Goal: Information Seeking & Learning: Learn about a topic

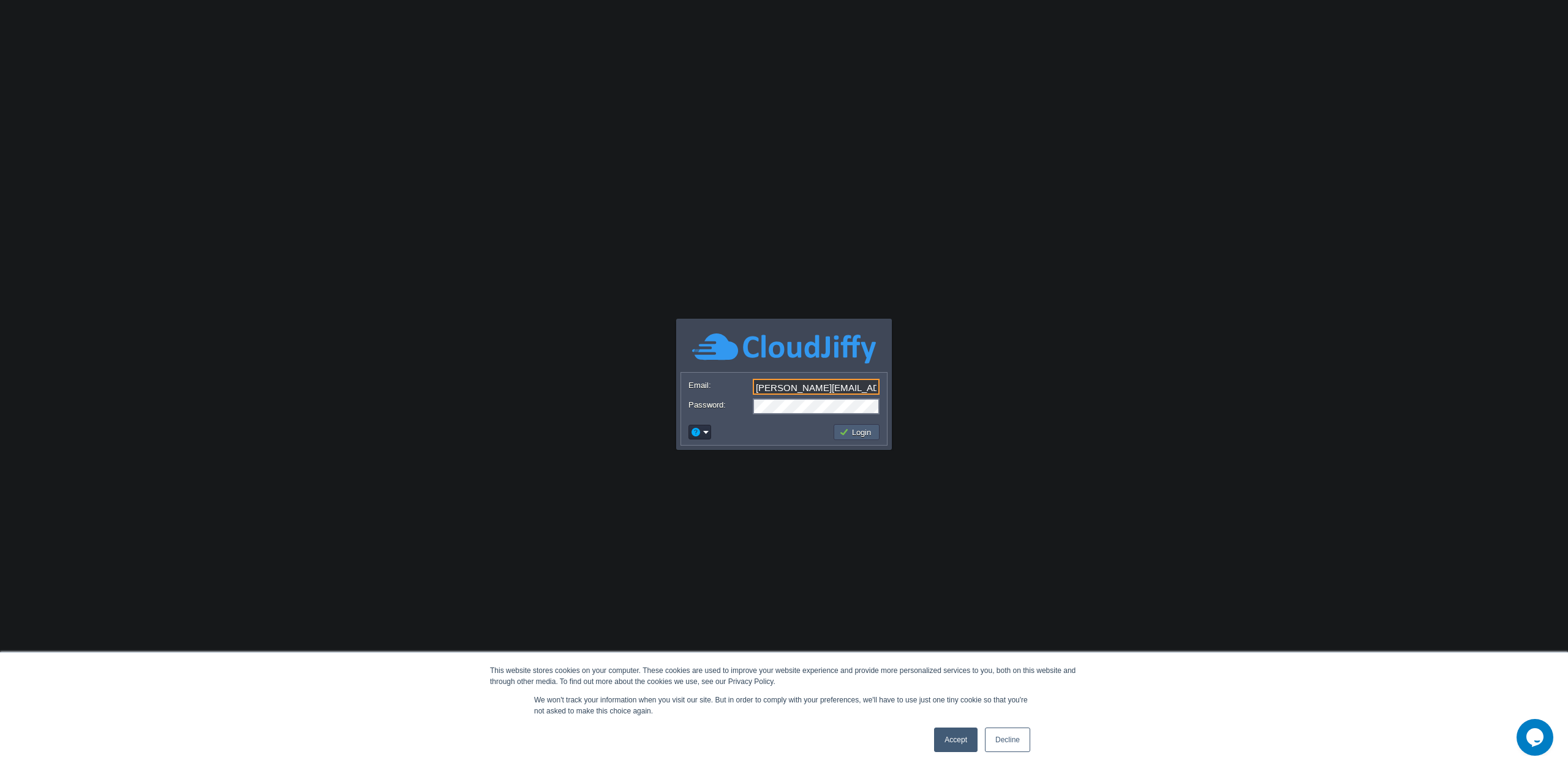
click at [863, 433] on button "Login" at bounding box center [857, 432] width 36 height 11
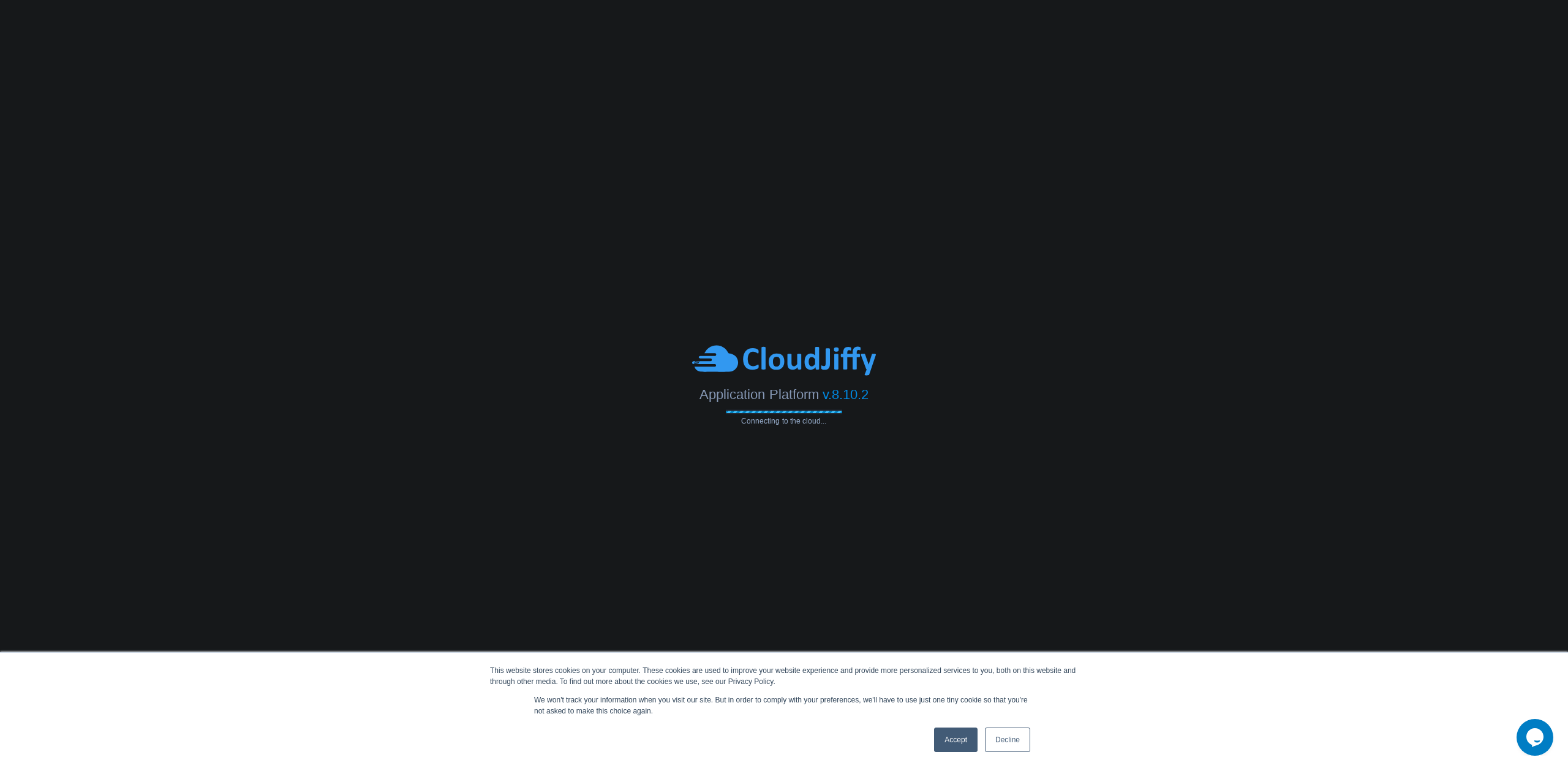
click at [1011, 742] on link "Decline" at bounding box center [1008, 740] width 45 height 24
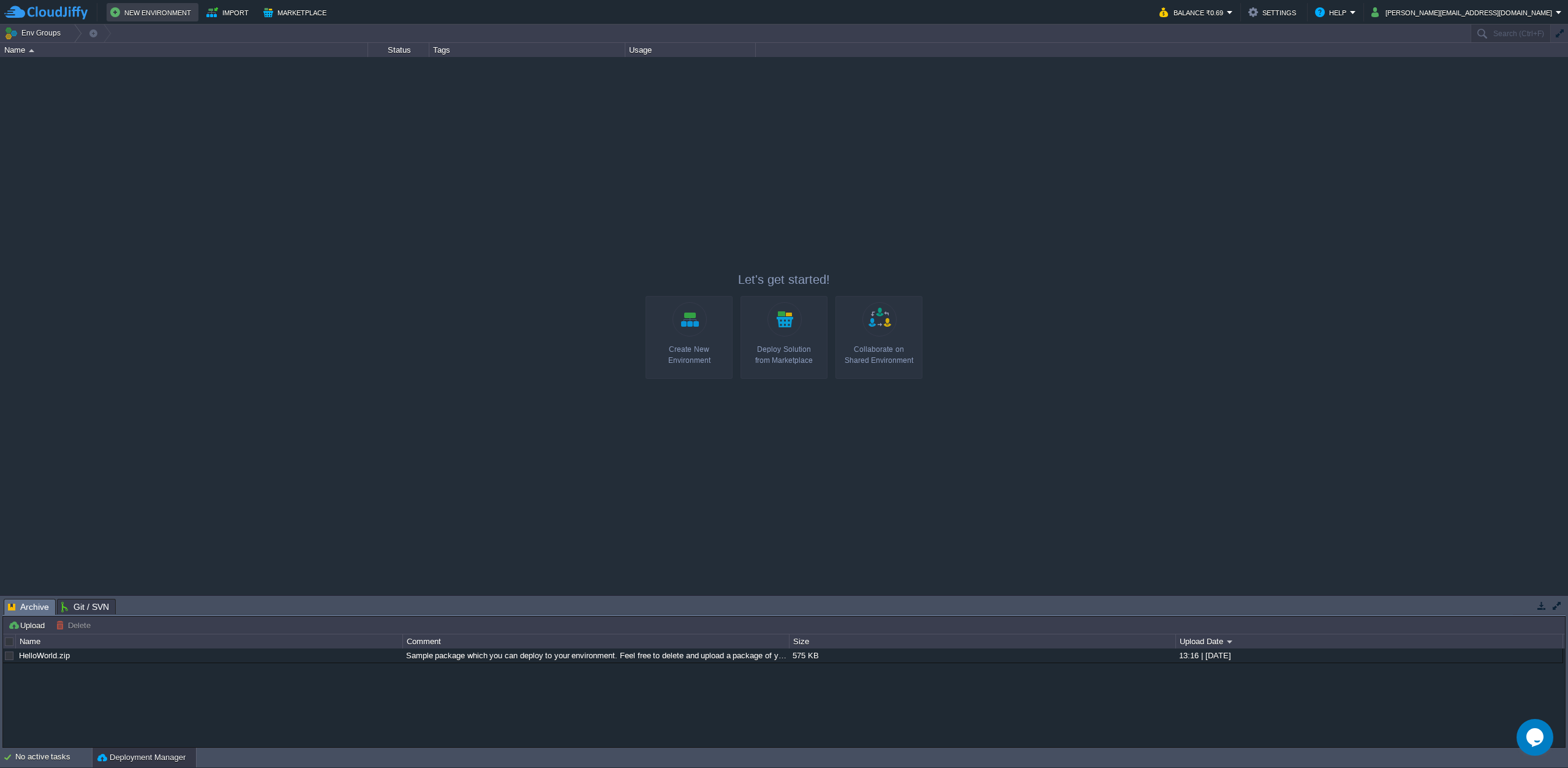
click at [159, 14] on button "New Environment" at bounding box center [152, 12] width 84 height 15
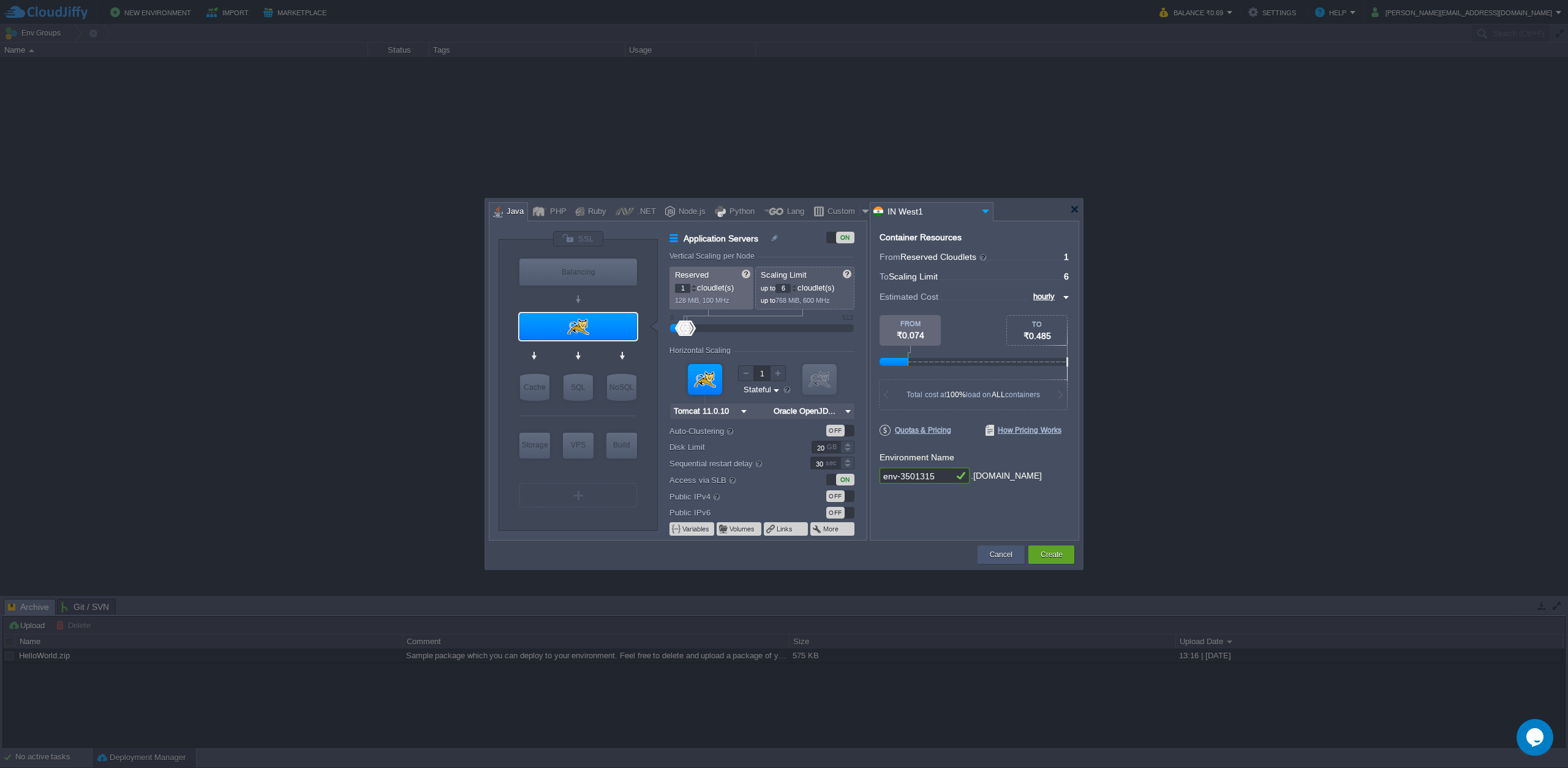
click at [1006, 558] on button "Cancel" at bounding box center [1001, 555] width 23 height 12
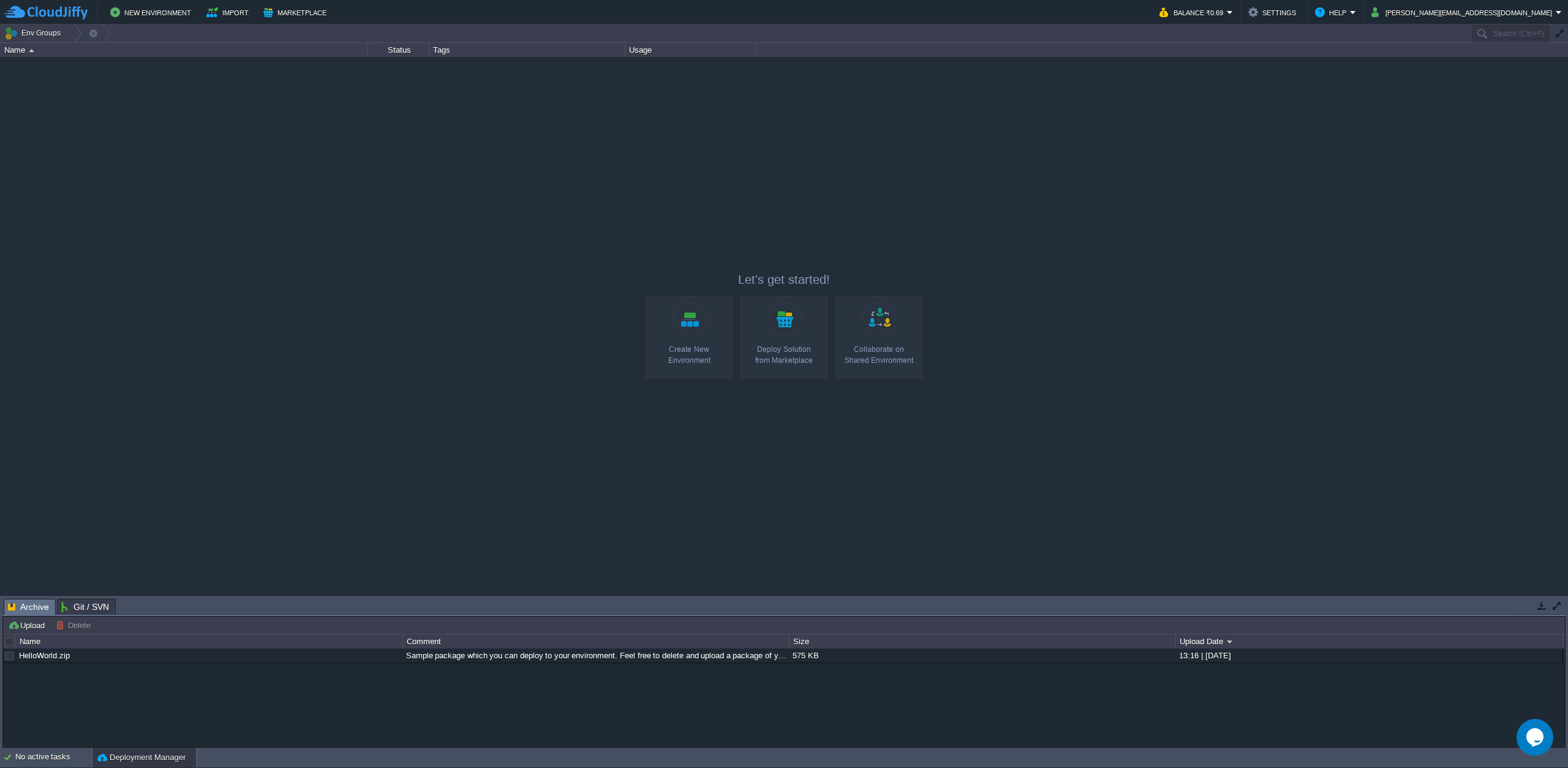
click at [26, 607] on span "Archive" at bounding box center [28, 607] width 41 height 16
click at [57, 14] on img at bounding box center [46, 13] width 83 height 16
click at [1227, 12] on button "Balance ₹0.69" at bounding box center [1194, 12] width 68 height 15
click at [1294, 124] on span "Billing History" at bounding box center [1283, 122] width 49 height 10
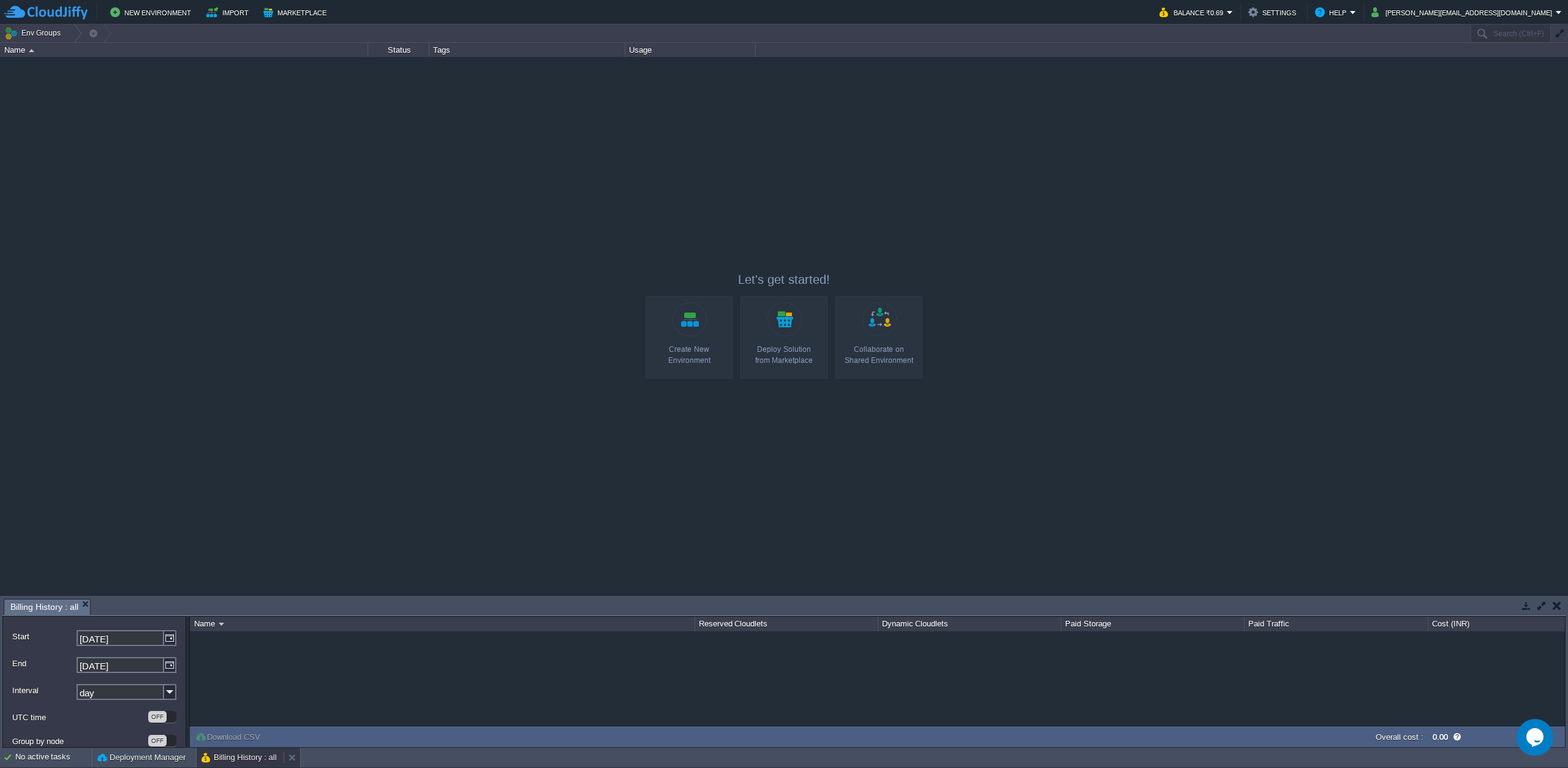
click at [243, 761] on button "Billing History : all" at bounding box center [239, 758] width 76 height 12
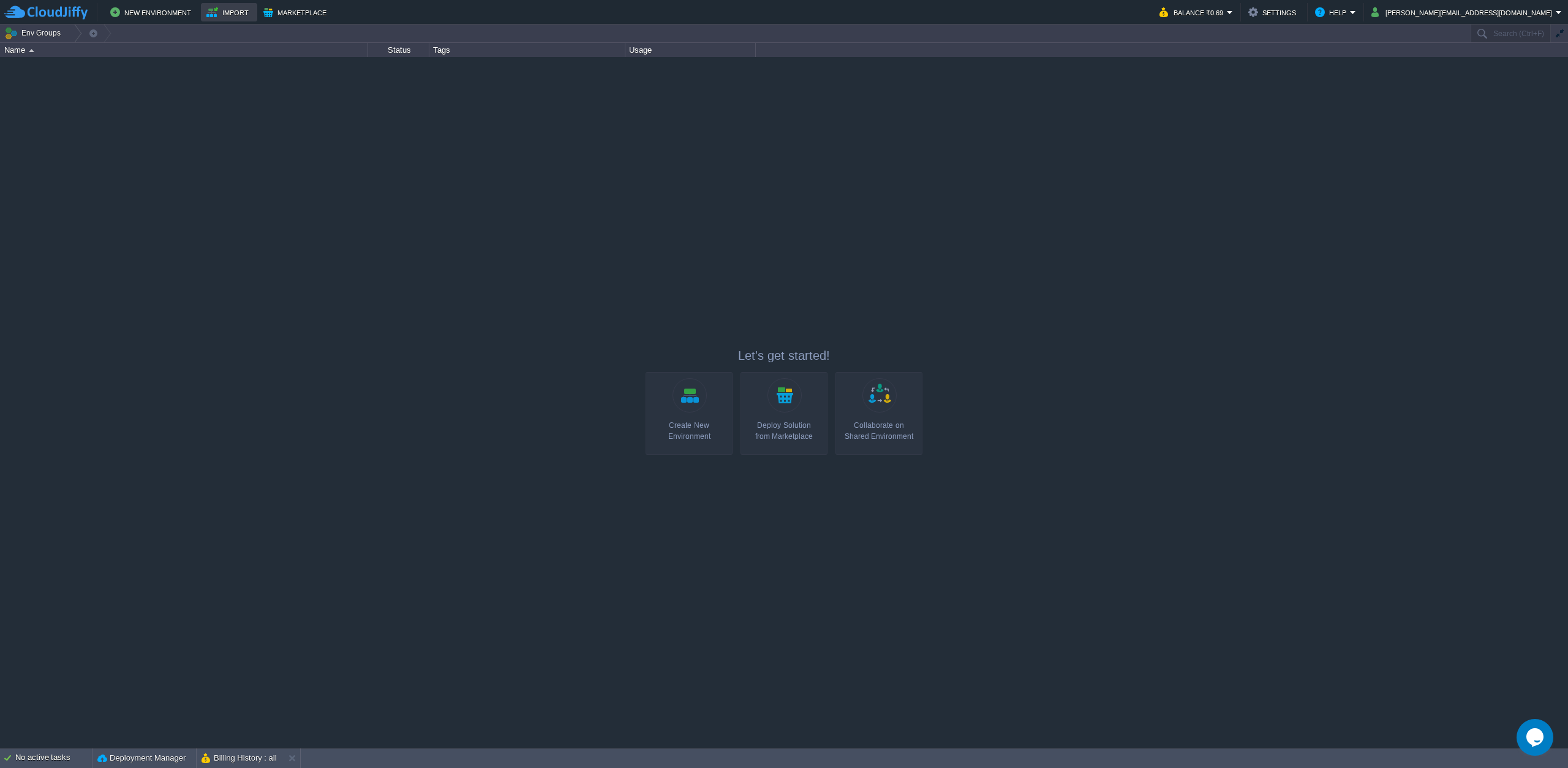
click at [214, 11] on button "Import" at bounding box center [229, 12] width 46 height 15
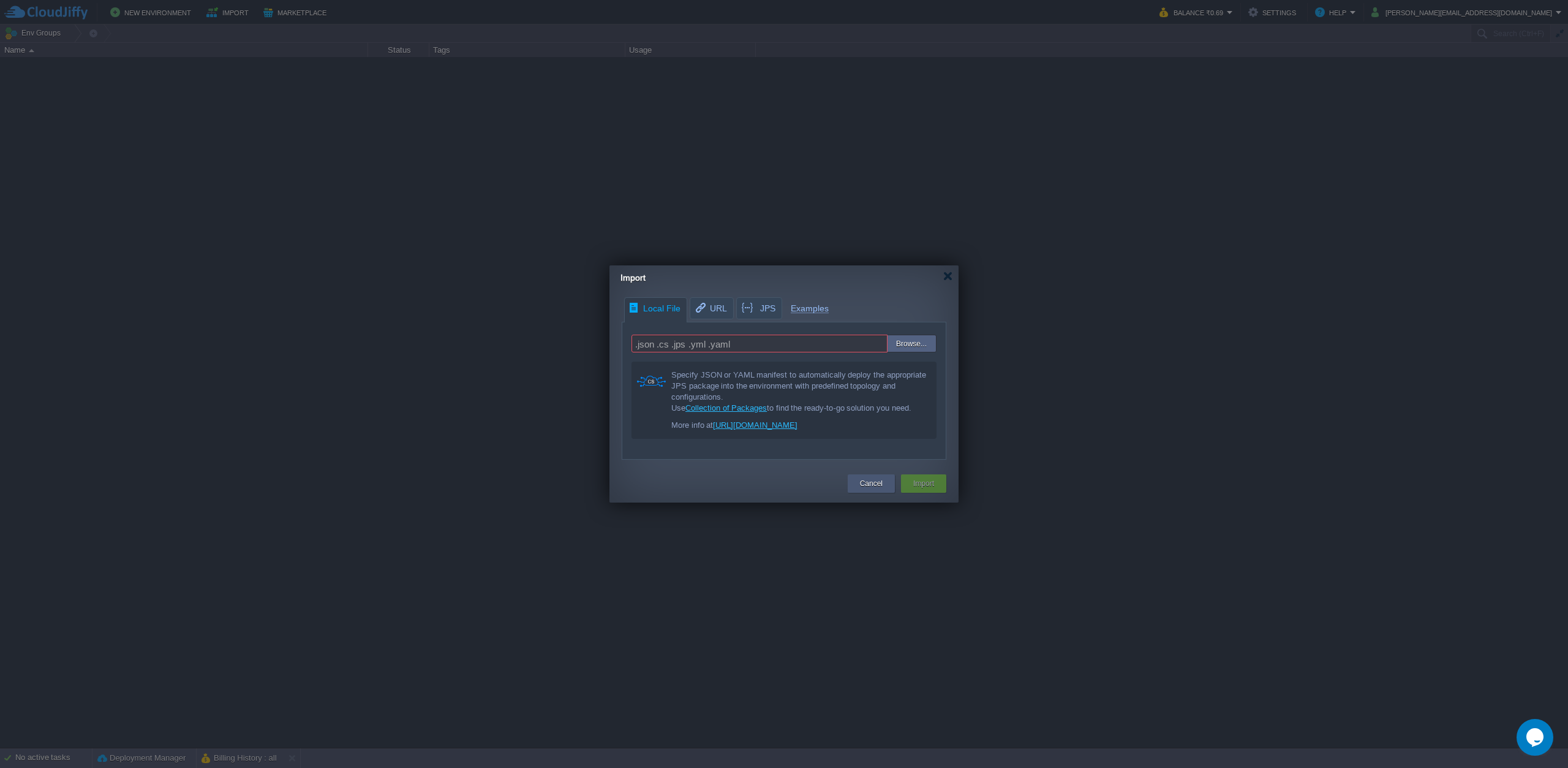
click at [867, 484] on button "Cancel" at bounding box center [872, 484] width 23 height 12
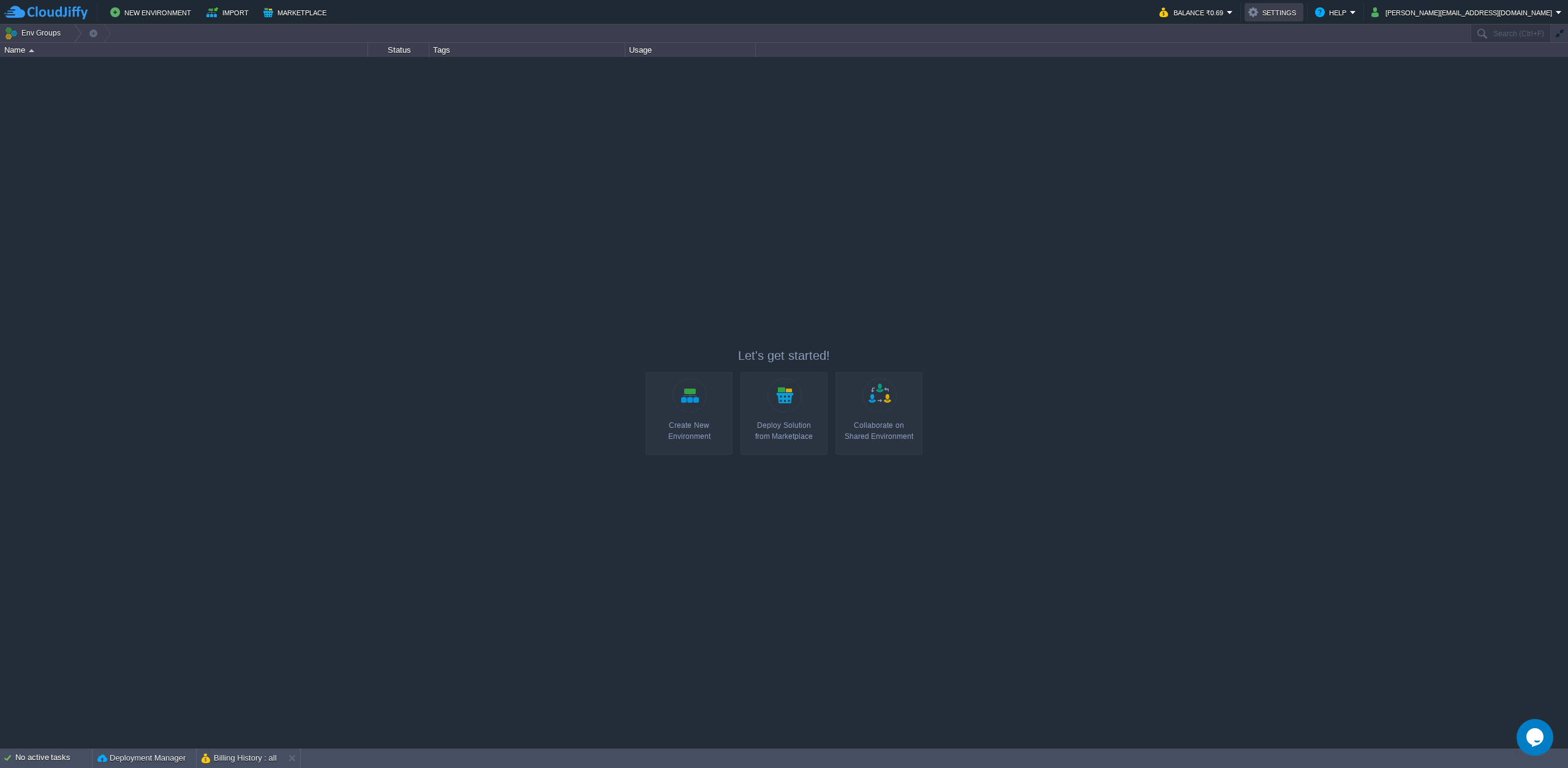
click at [1300, 9] on button "Settings" at bounding box center [1274, 12] width 51 height 15
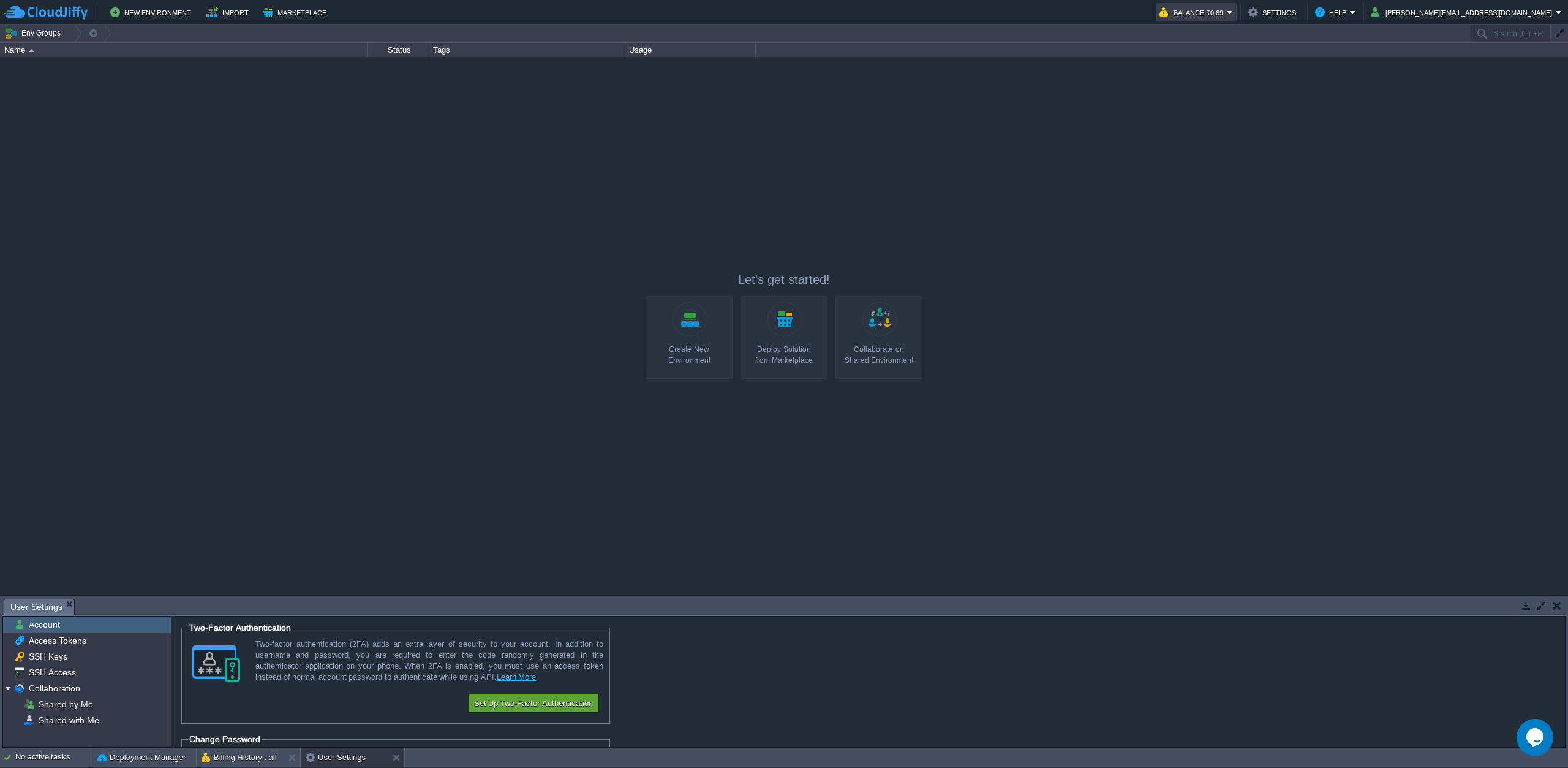
click at [1227, 17] on button "Balance ₹0.69" at bounding box center [1194, 12] width 68 height 15
click at [1293, 123] on span "Billing History" at bounding box center [1283, 122] width 49 height 10
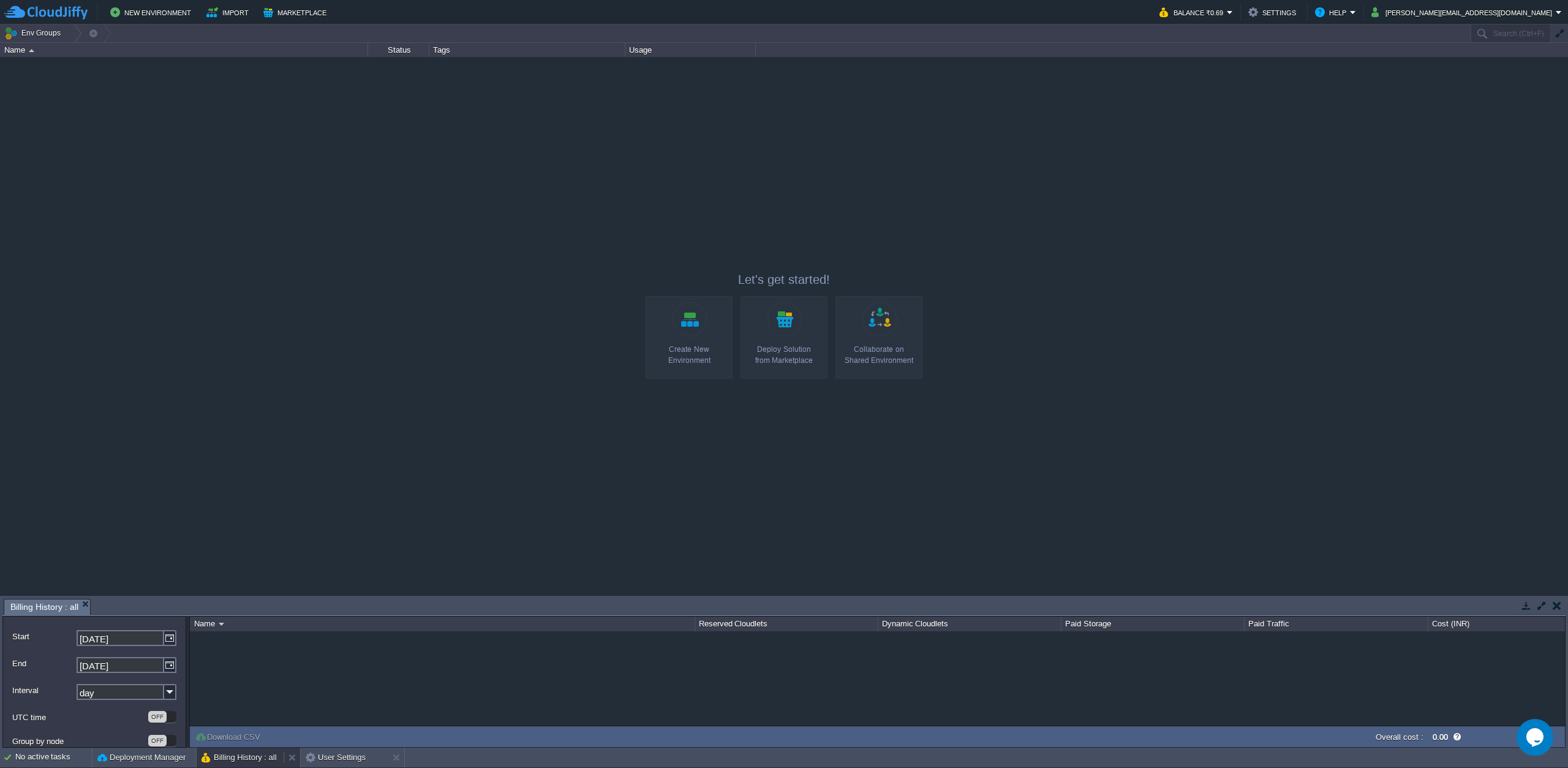
click at [224, 758] on button "Billing History : all" at bounding box center [239, 758] width 76 height 12
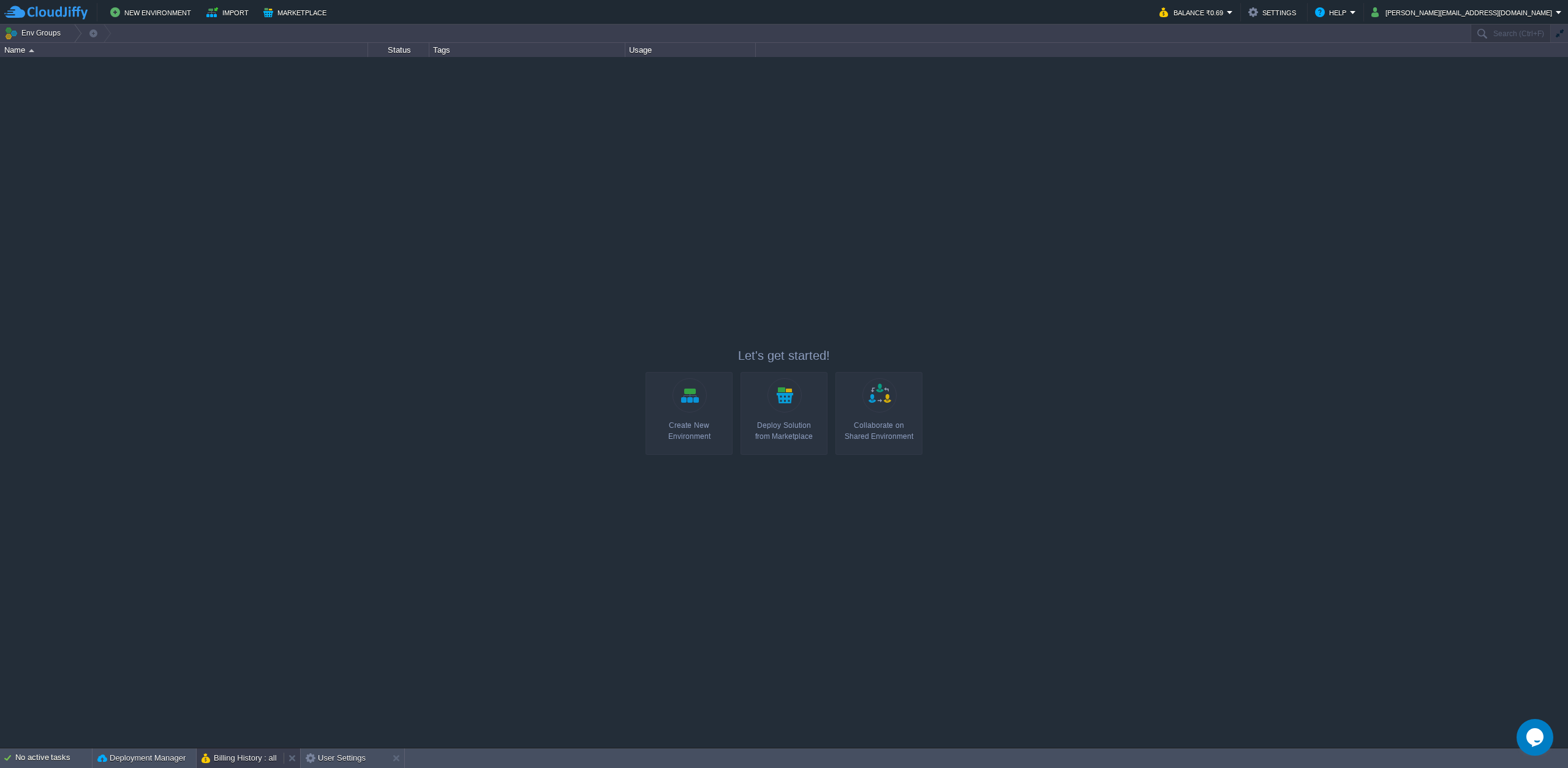
click at [232, 757] on button "Billing History : all" at bounding box center [239, 758] width 76 height 12
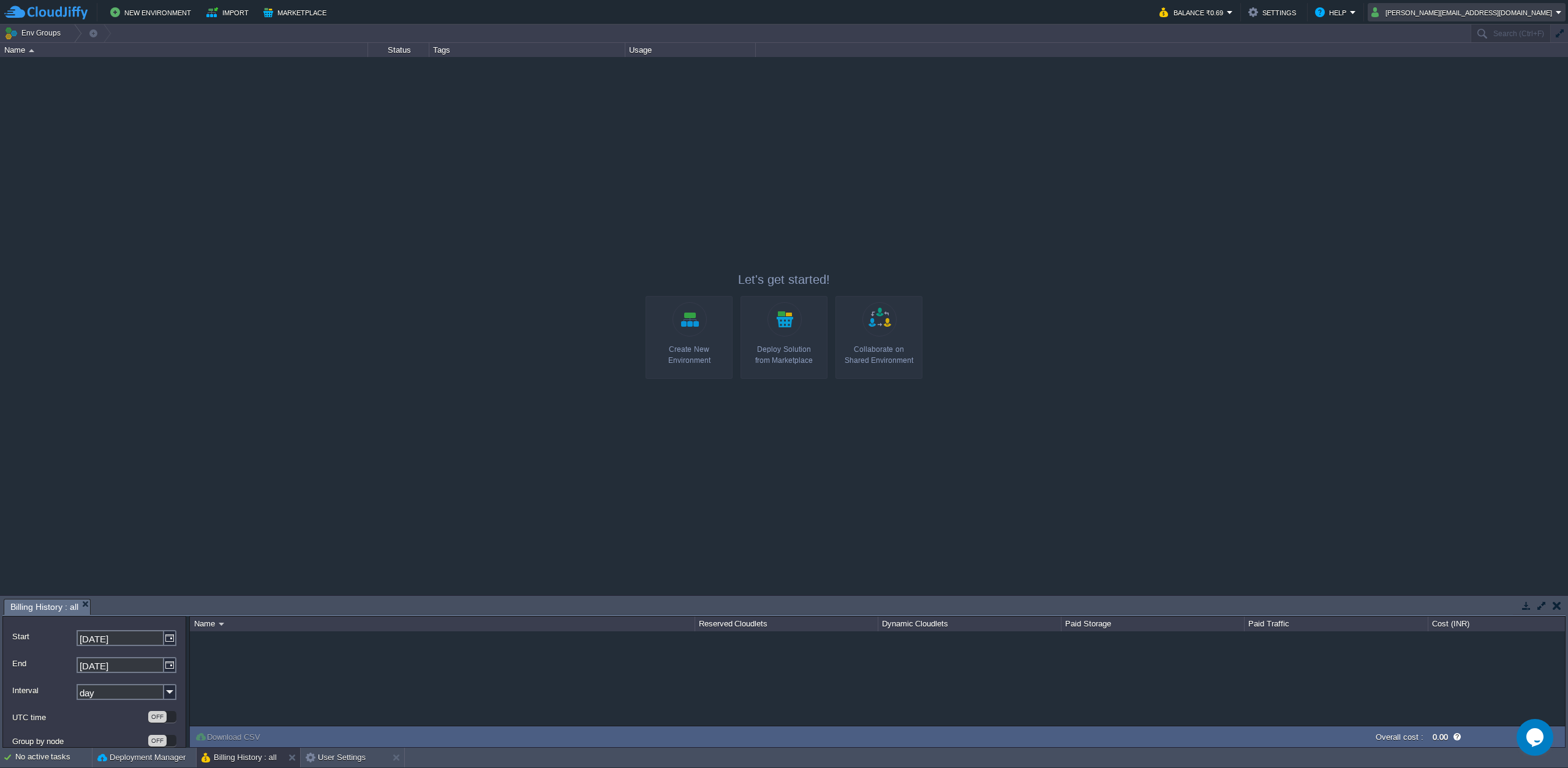
click at [1536, 10] on button "jignesh@olbuz.com" at bounding box center [1464, 12] width 184 height 15
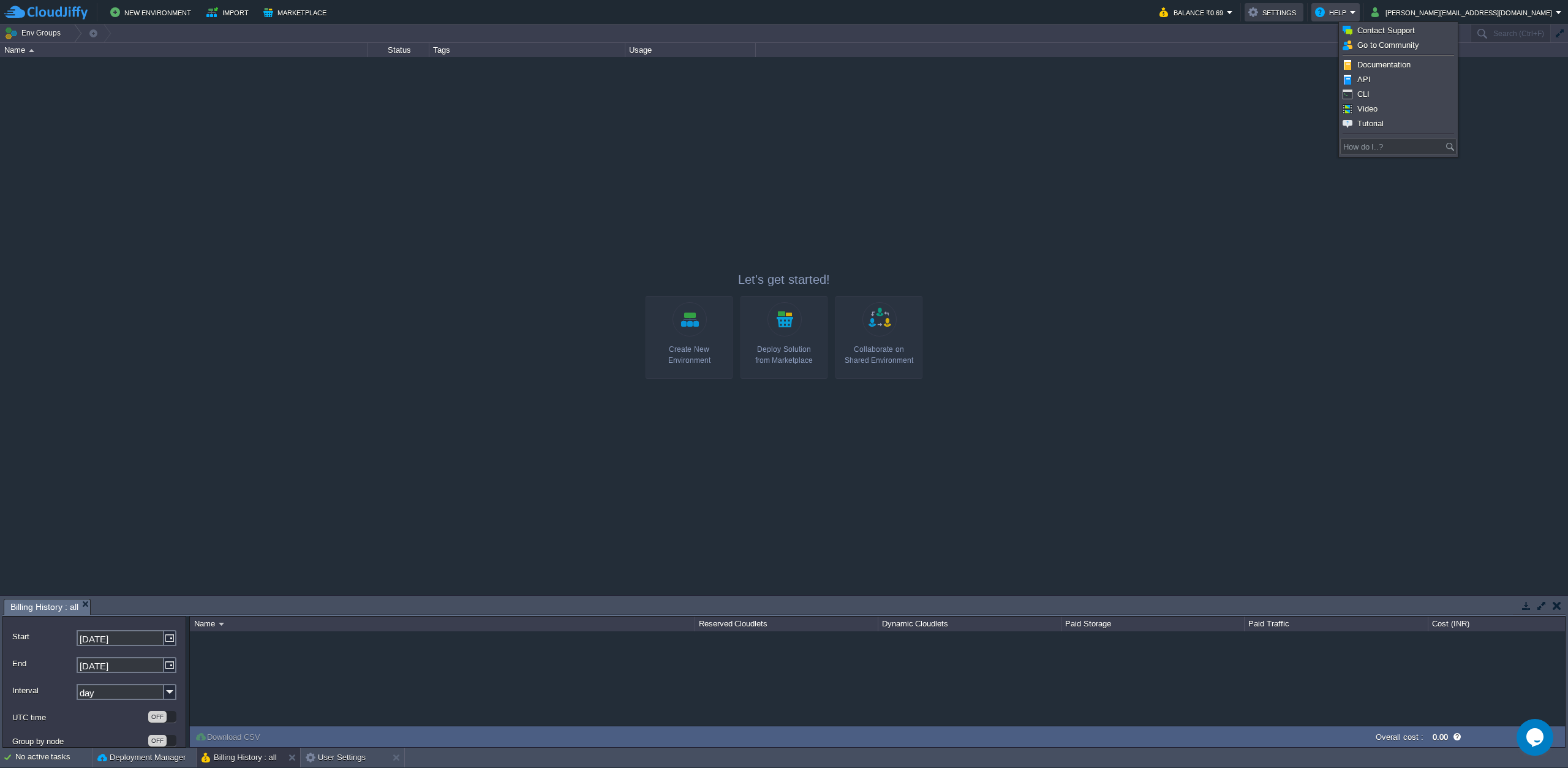
click at [1300, 15] on button "Settings" at bounding box center [1274, 12] width 51 height 15
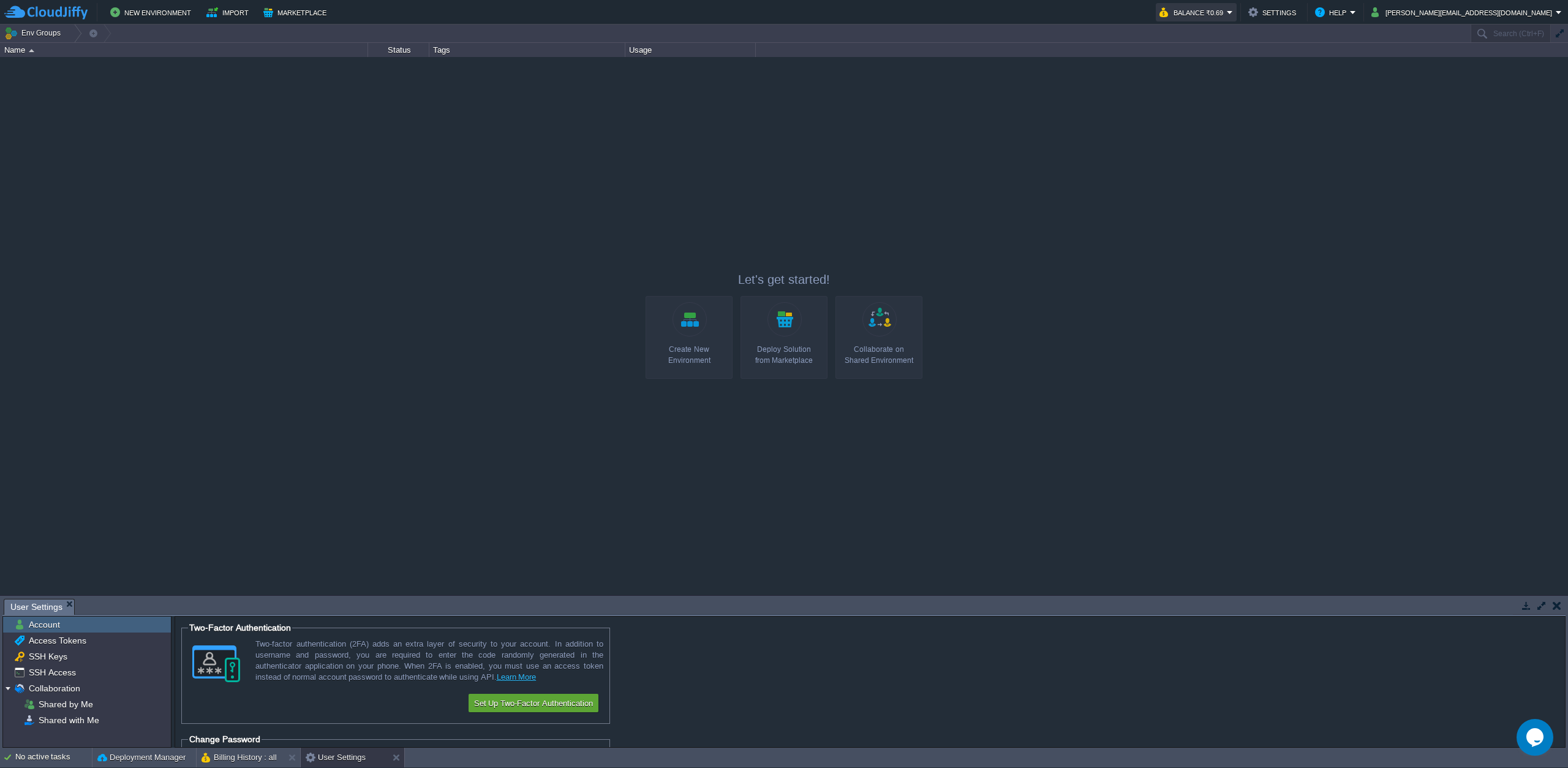
click at [1227, 15] on button "Balance ₹0.69" at bounding box center [1194, 12] width 68 height 15
click at [1301, 67] on span "Refresh Balance" at bounding box center [1288, 68] width 59 height 10
click at [218, 758] on button "Billing History : all" at bounding box center [239, 758] width 76 height 12
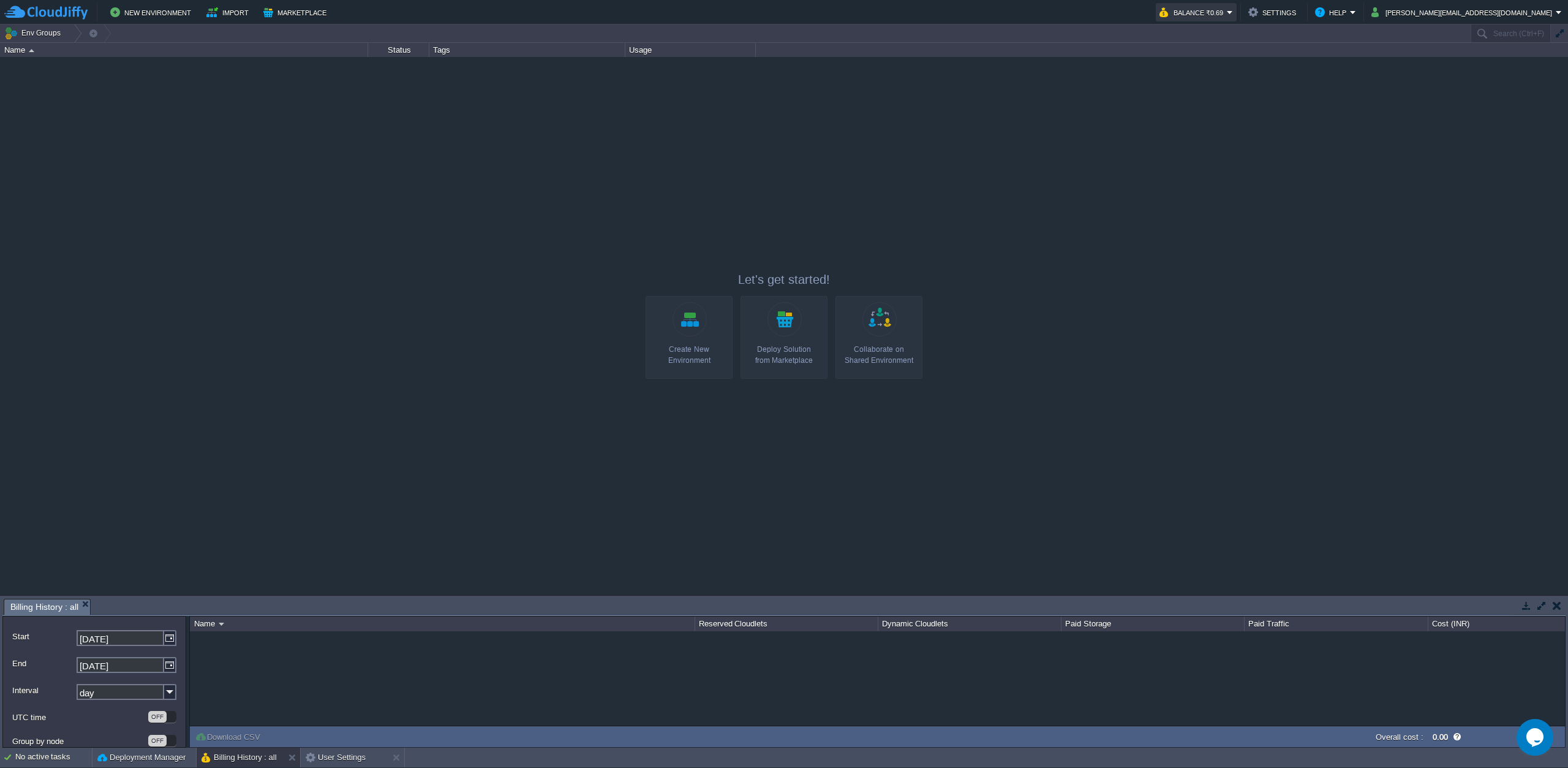
click at [1227, 15] on button "Balance ₹0.69" at bounding box center [1194, 12] width 68 height 15
click at [1288, 112] on span "Quotas & Pricing" at bounding box center [1288, 108] width 60 height 10
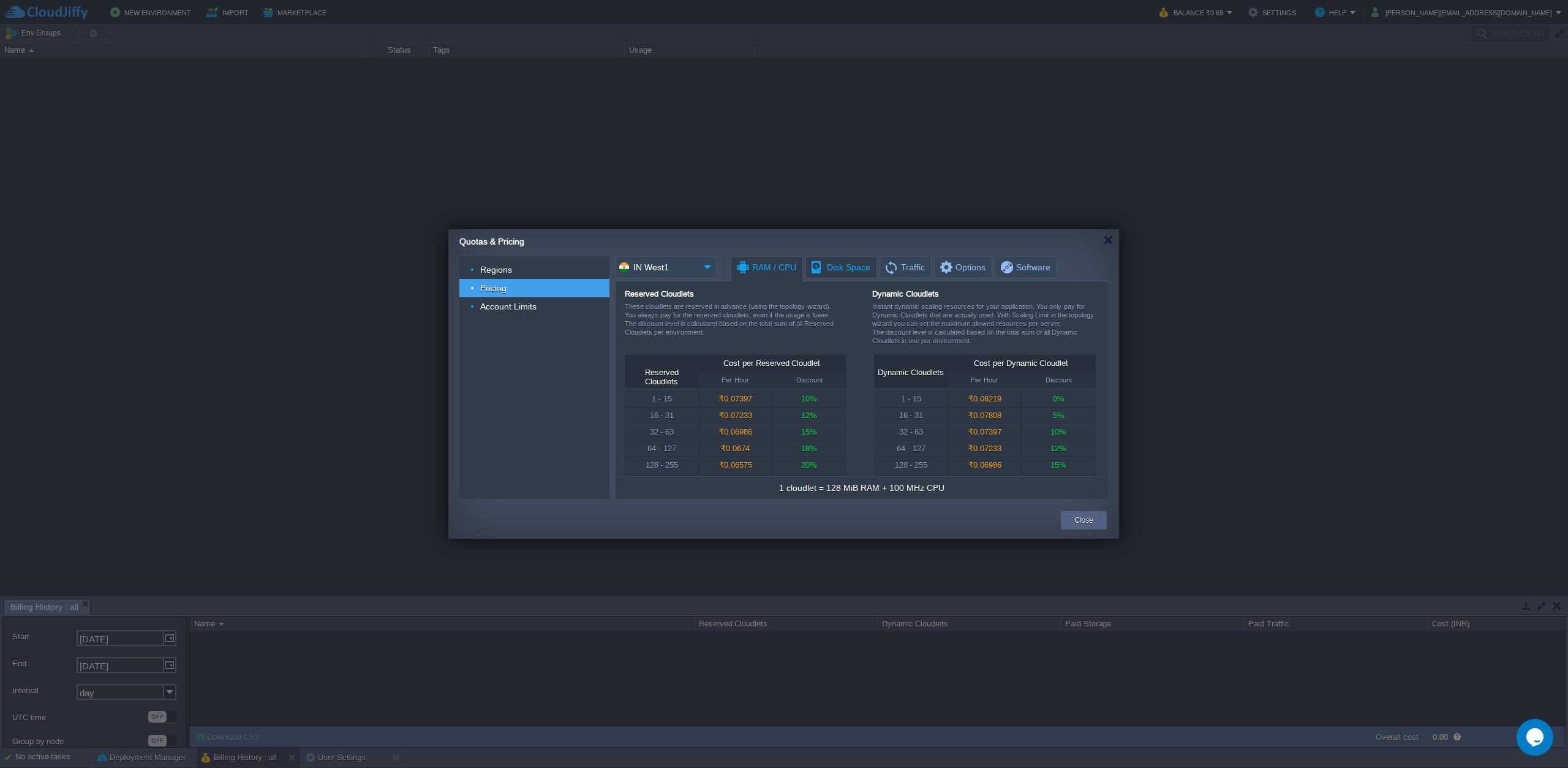
click at [843, 268] on span "Disk Space" at bounding box center [840, 268] width 61 height 21
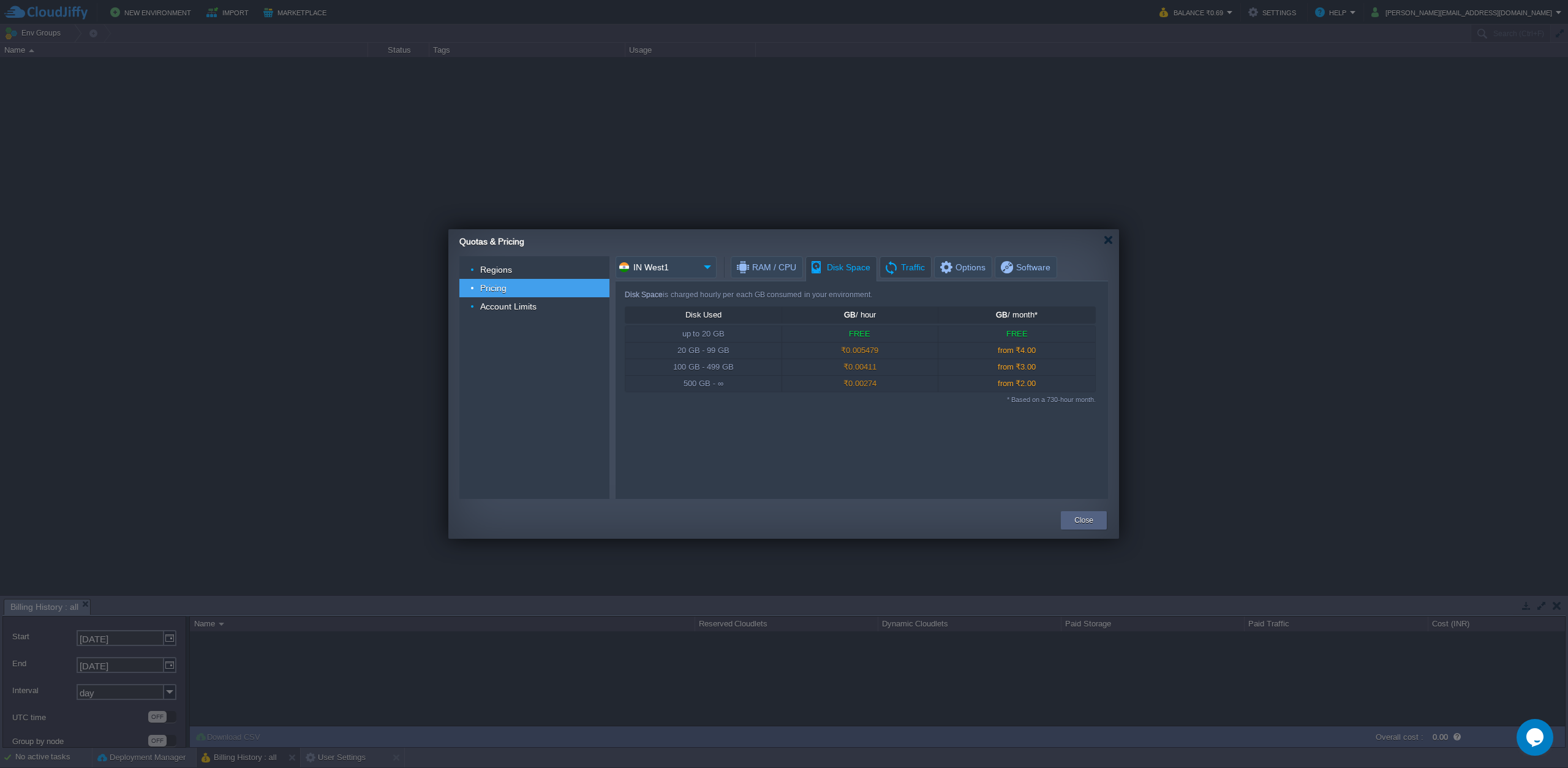
click at [902, 270] on span "Traffic" at bounding box center [904, 268] width 41 height 21
click at [959, 271] on span "Options" at bounding box center [962, 268] width 47 height 21
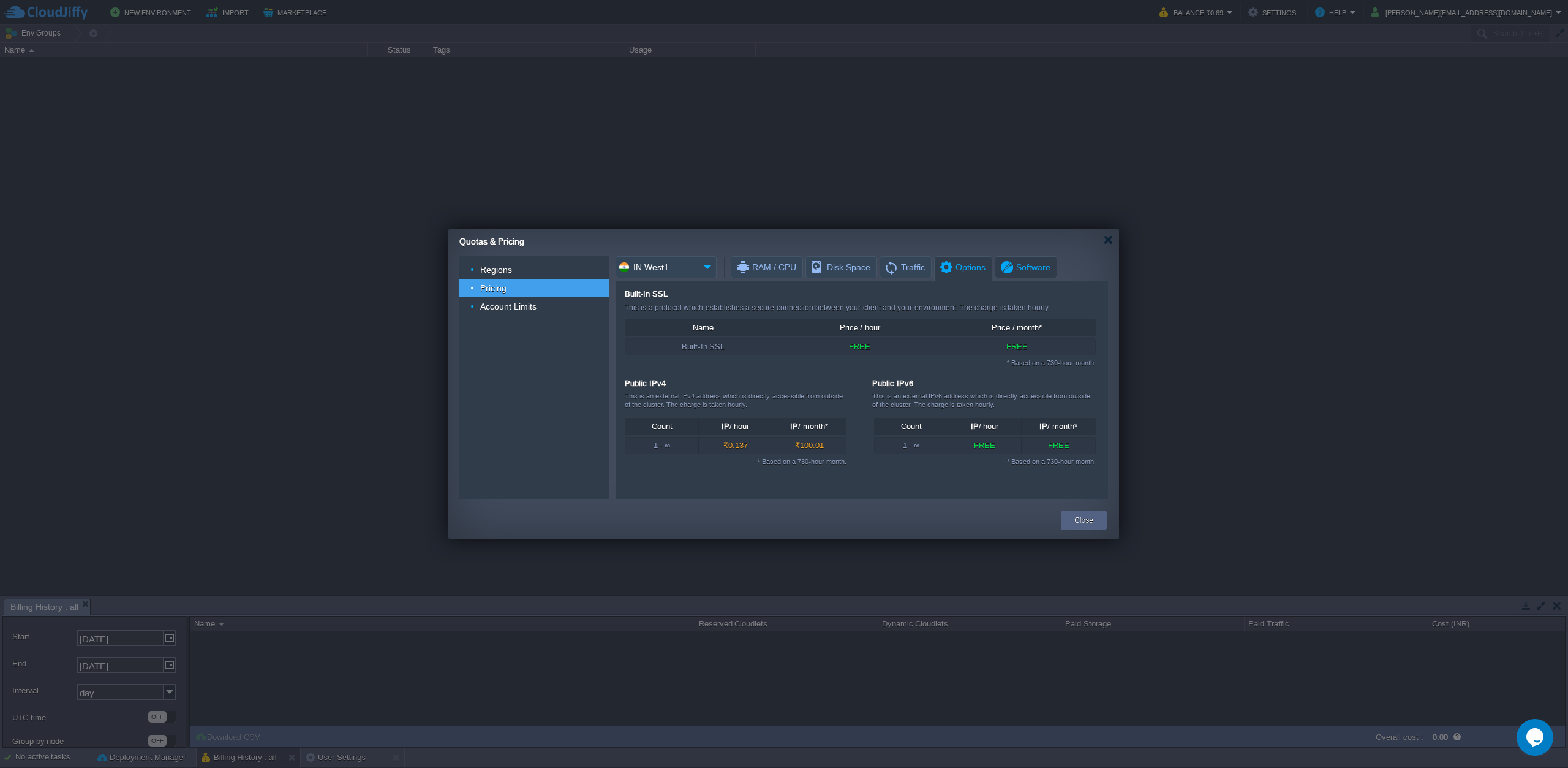
click at [1017, 269] on span "Software" at bounding box center [1024, 268] width 51 height 21
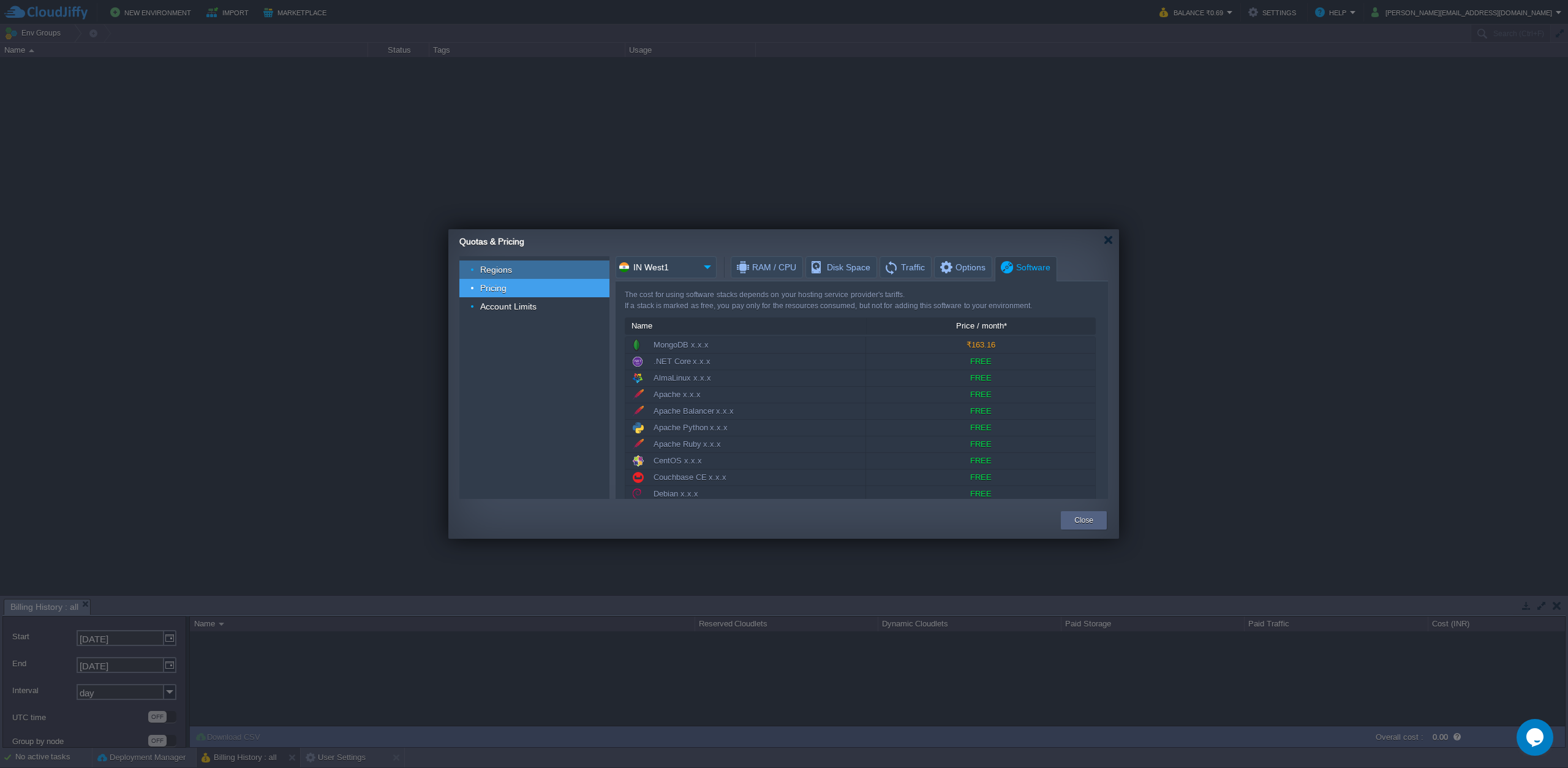
click at [506, 272] on span "Regions" at bounding box center [497, 269] width 35 height 11
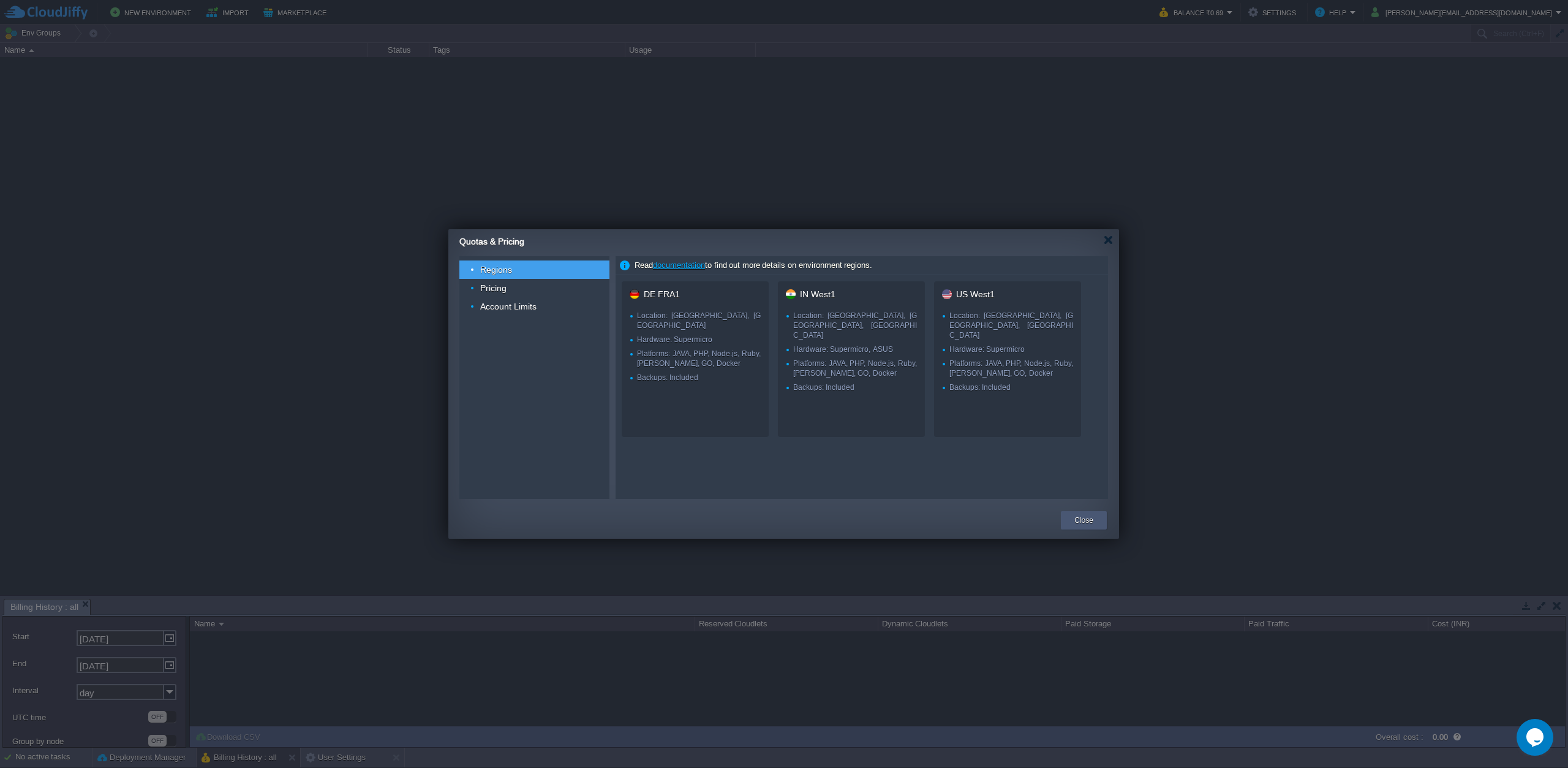
click at [1087, 518] on button "Close" at bounding box center [1084, 520] width 19 height 12
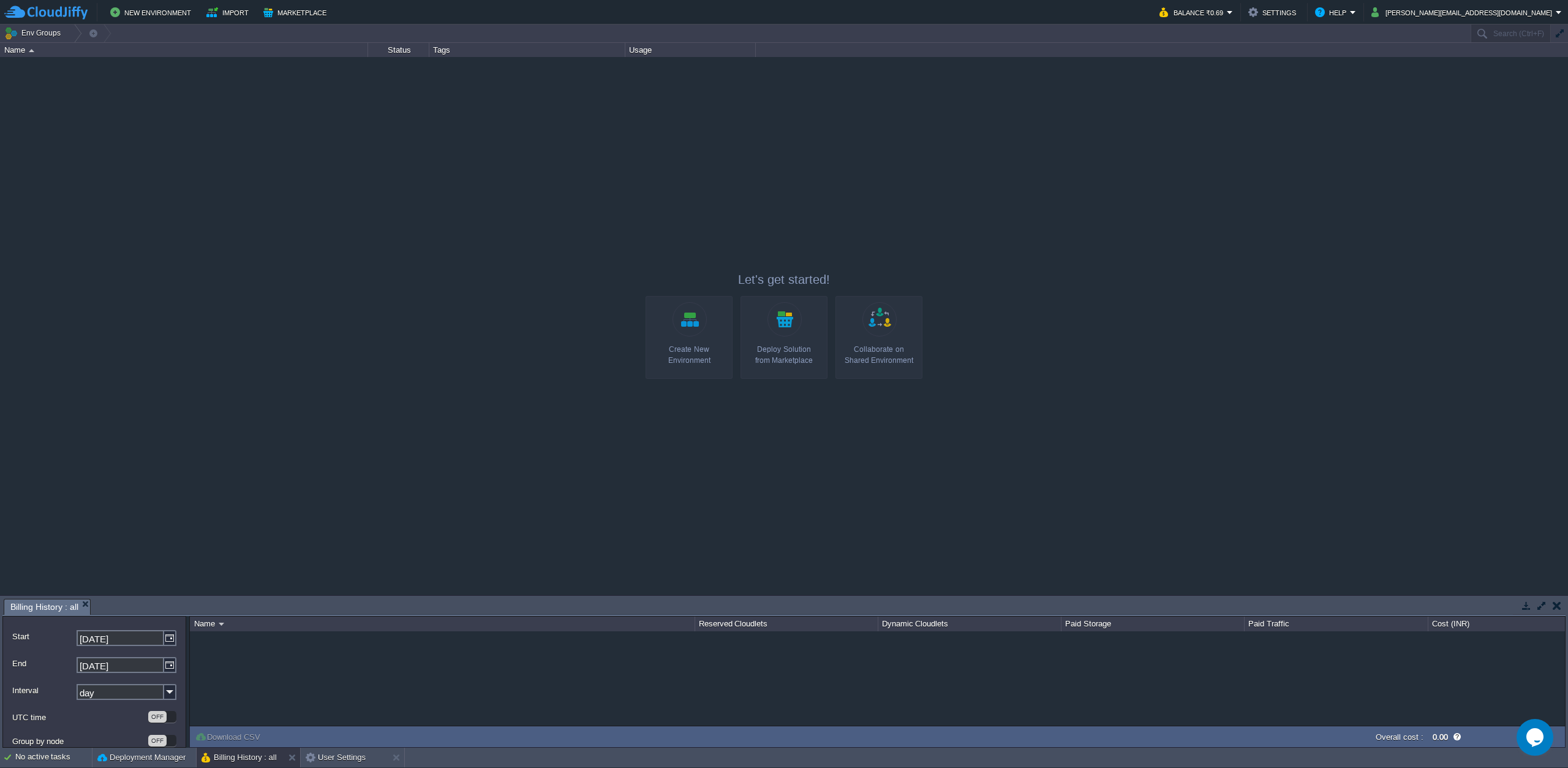
click at [690, 326] on link "Create New Environment" at bounding box center [689, 337] width 87 height 83
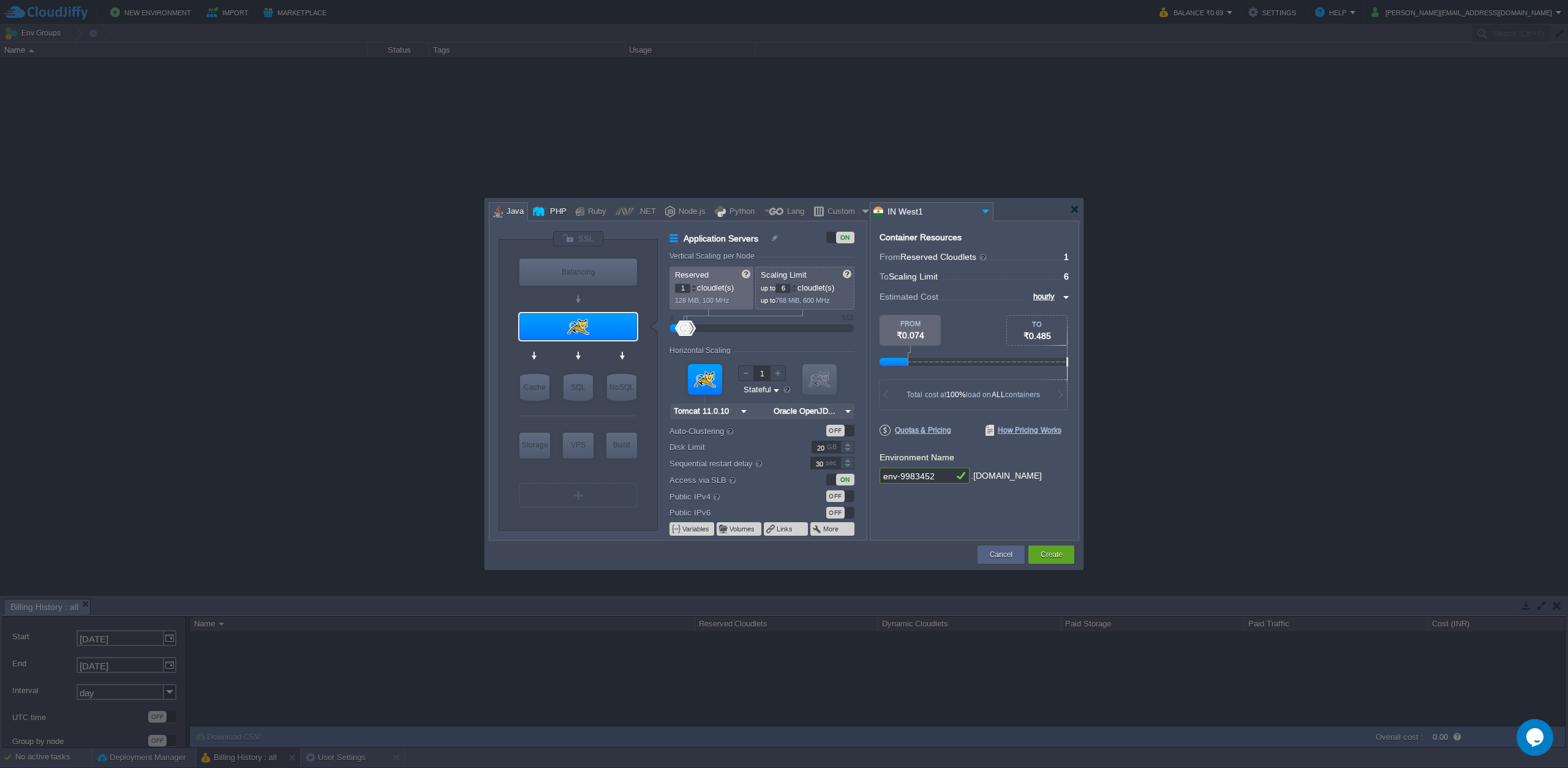
click at [546, 214] on div "PHP" at bounding box center [556, 212] width 20 height 18
type input "Application Servers"
type input "4"
type input "Apache 2.4.65"
type input "PHP 8.4.11"
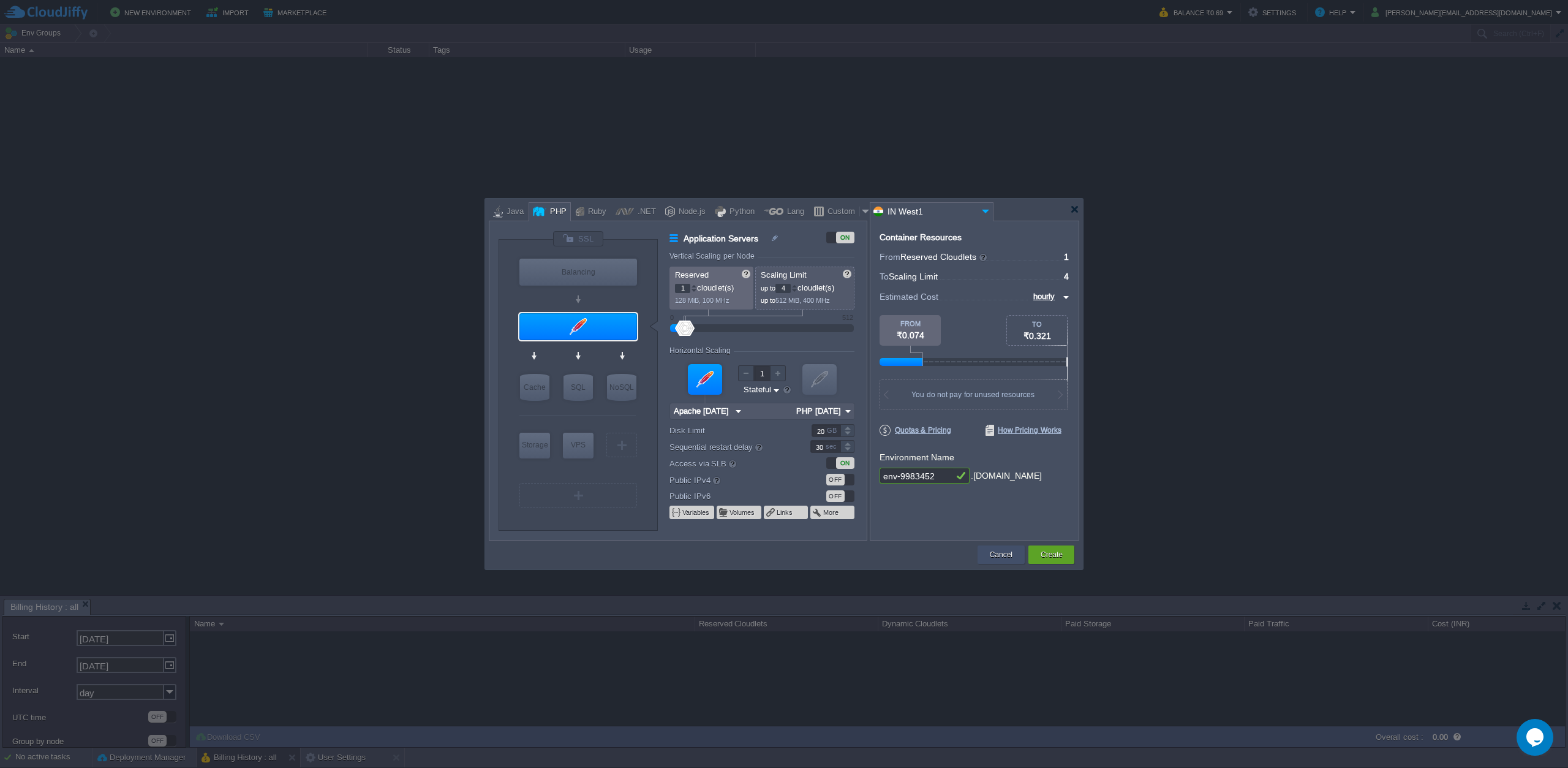
click at [996, 554] on button "Cancel" at bounding box center [1001, 555] width 23 height 12
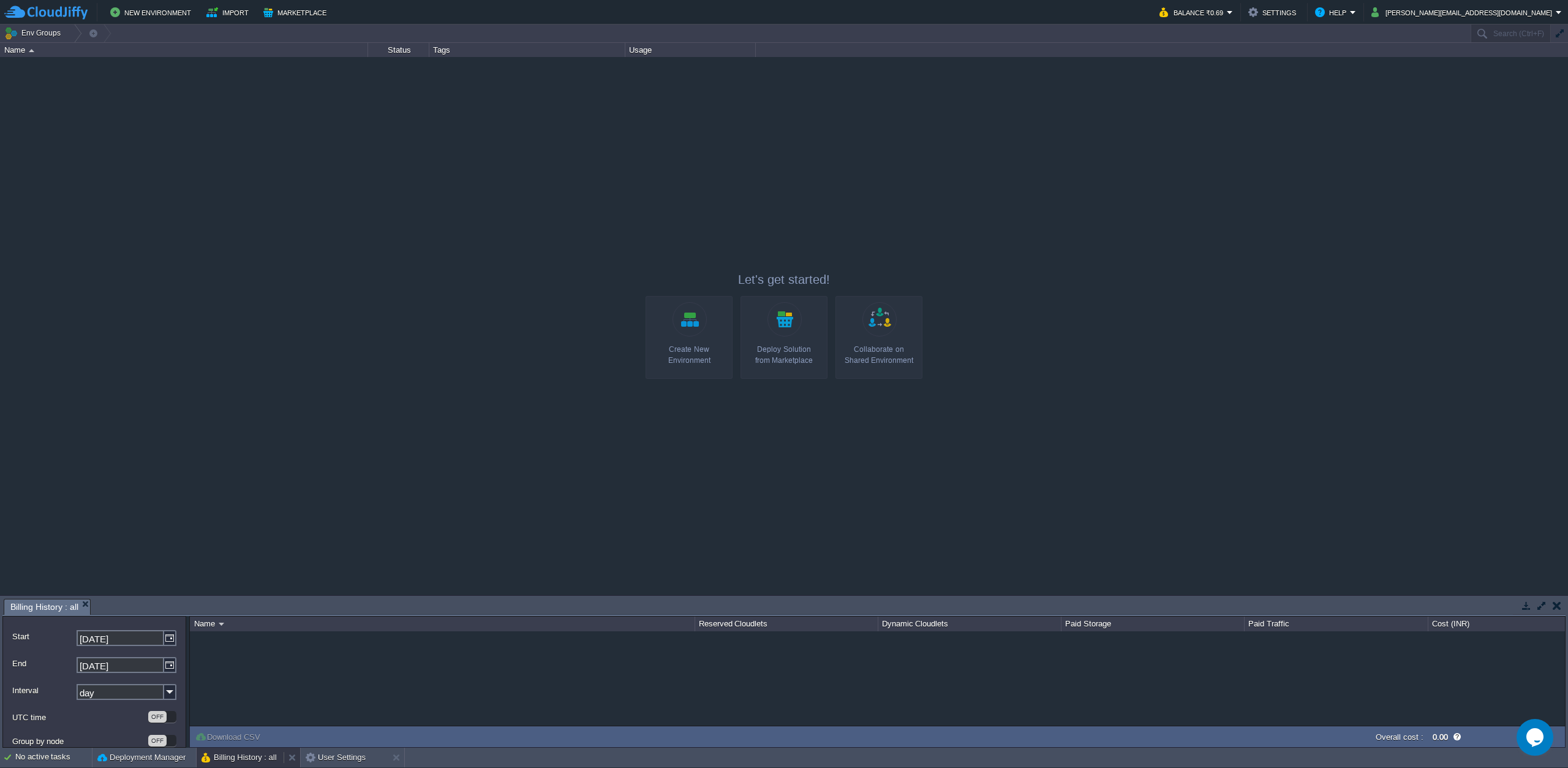
click at [249, 765] on div "Billing History : all" at bounding box center [240, 758] width 87 height 20
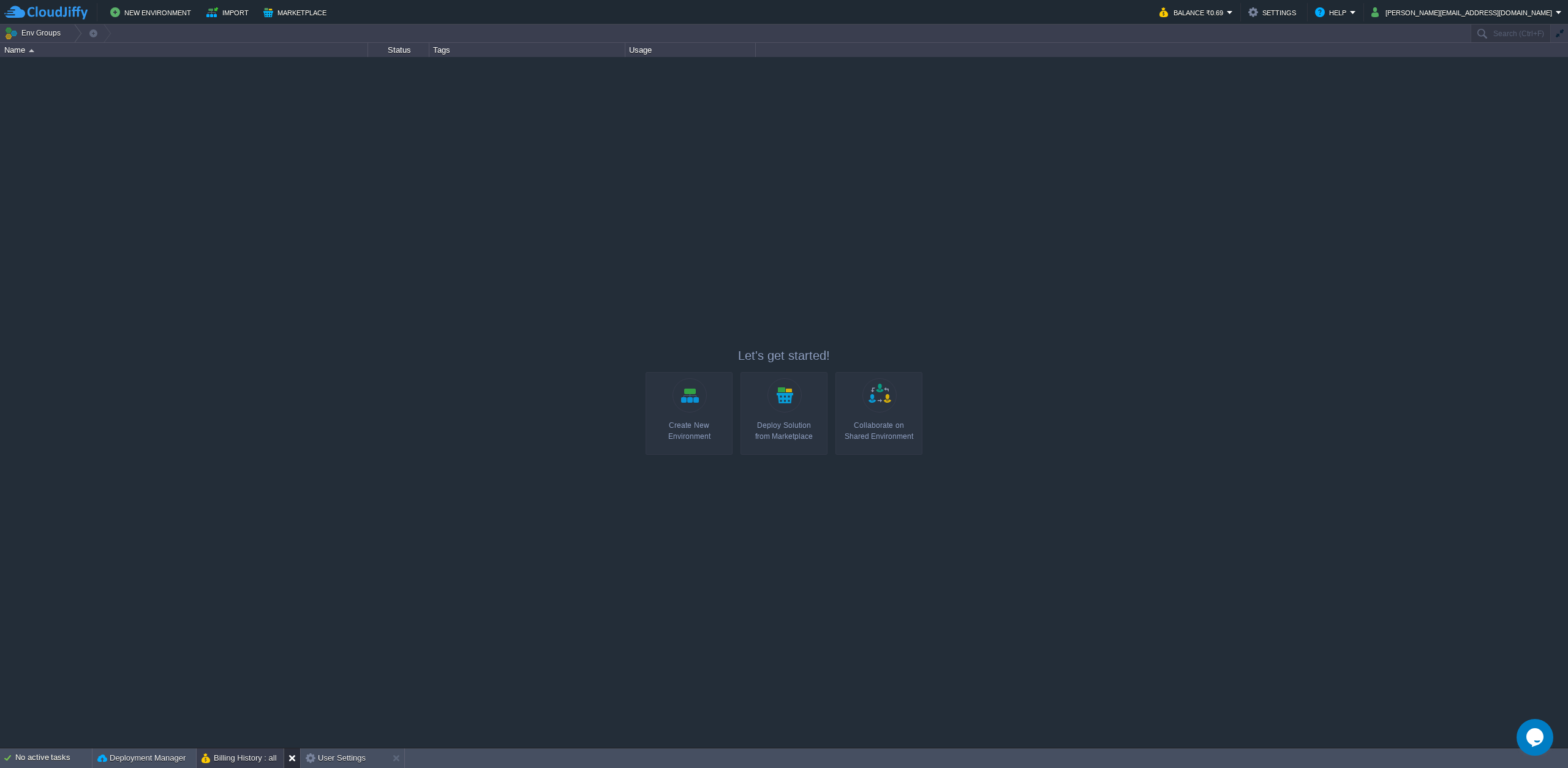
click at [288, 761] on div at bounding box center [292, 758] width 16 height 20
click at [293, 757] on button at bounding box center [294, 758] width 12 height 12
click at [151, 759] on button "Deployment Manager" at bounding box center [142, 758] width 89 height 12
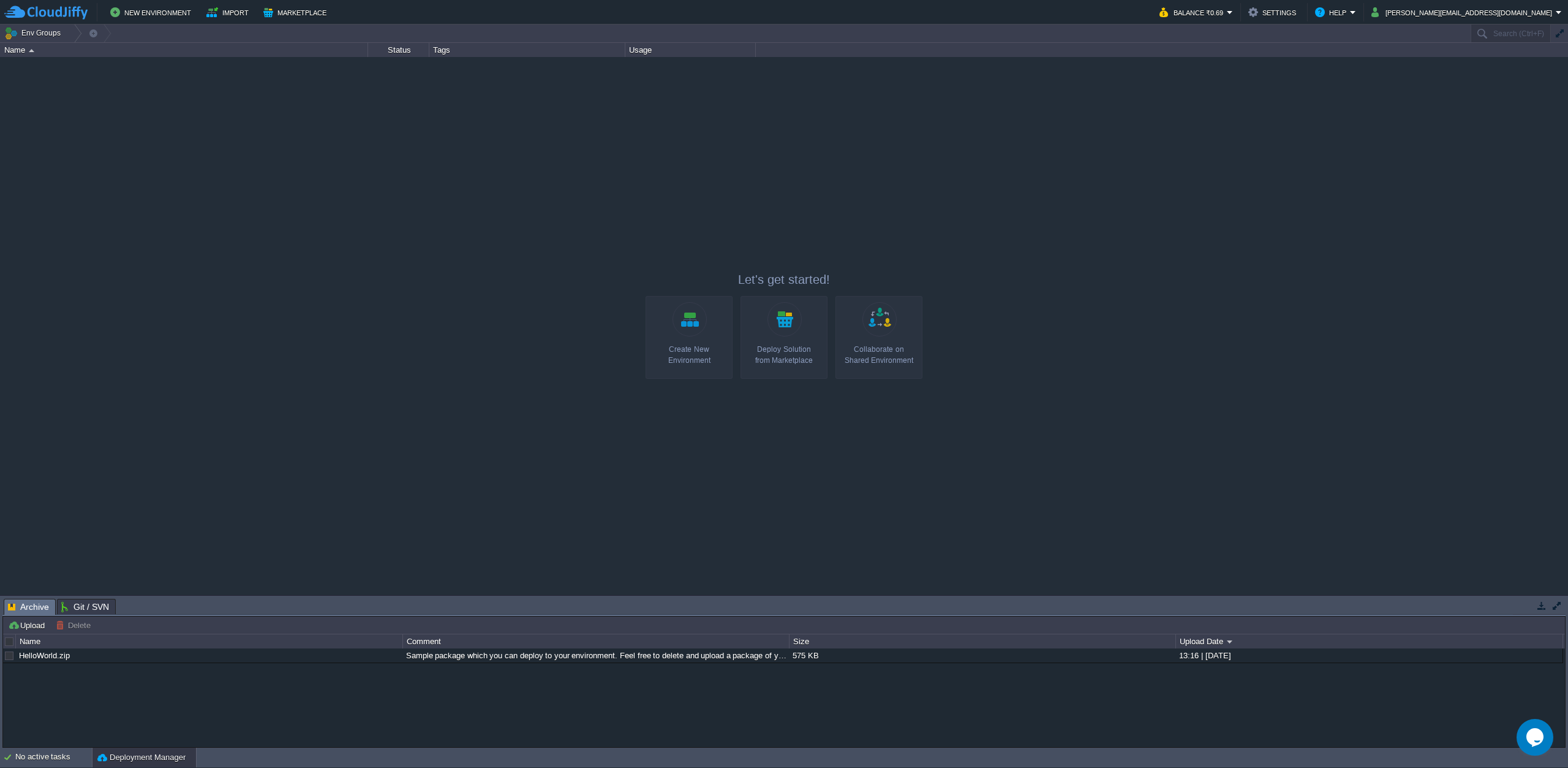
click at [267, 280] on div at bounding box center [784, 326] width 1568 height 538
click at [214, 12] on button "Import" at bounding box center [229, 12] width 46 height 15
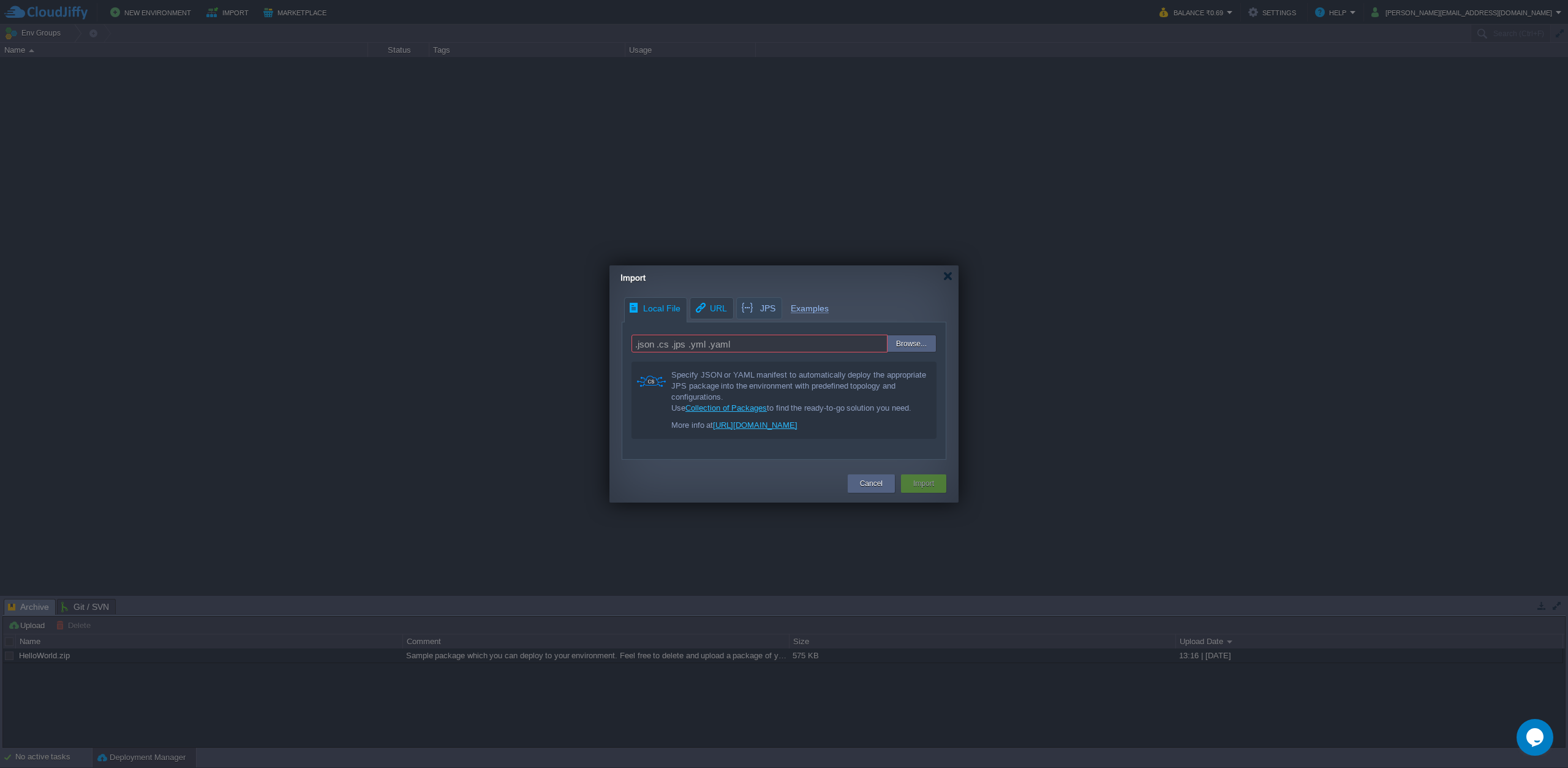
click at [719, 309] on span "URL" at bounding box center [710, 308] width 33 height 21
click at [874, 488] on button "Cancel" at bounding box center [872, 484] width 23 height 12
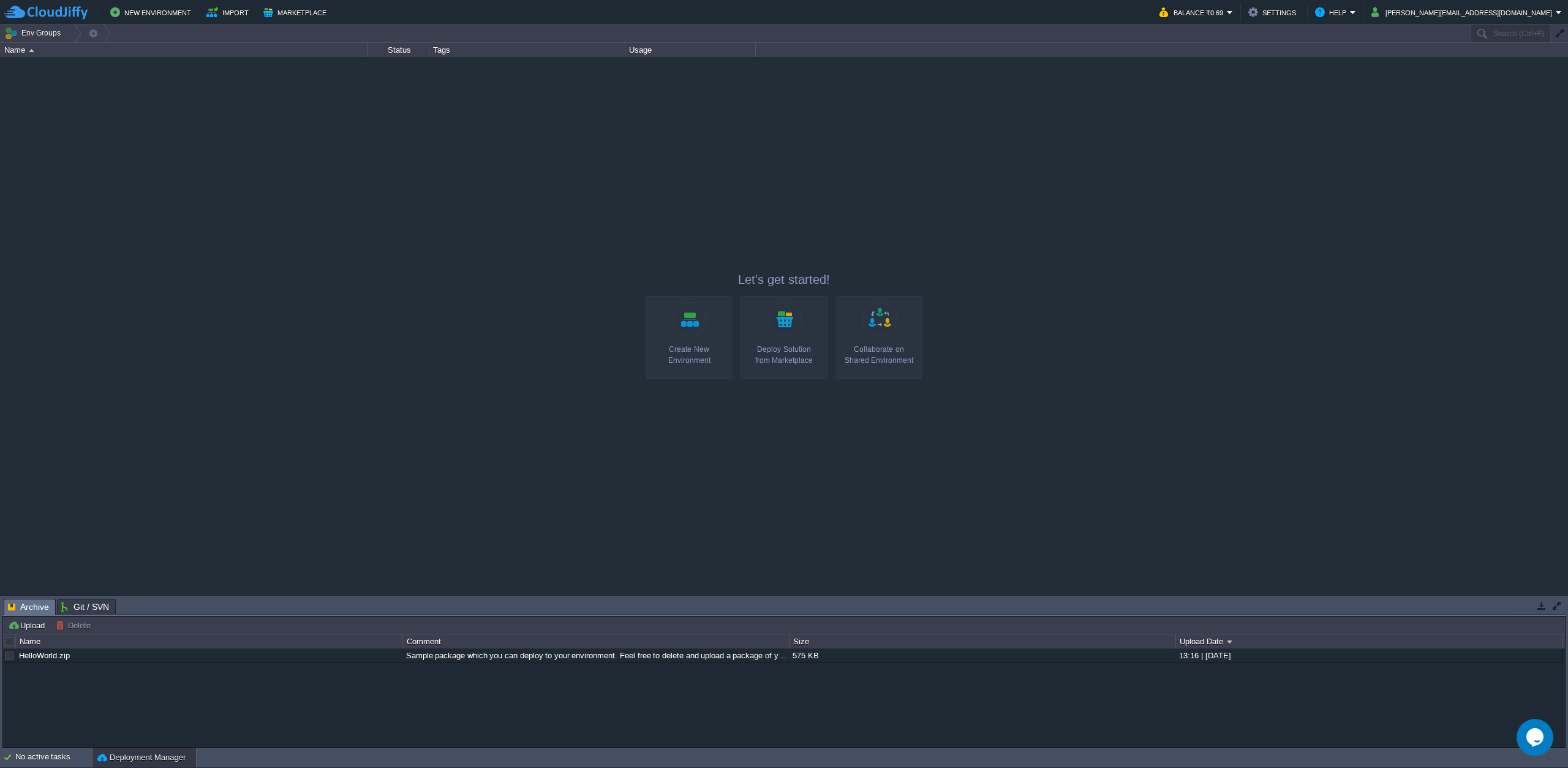
click at [43, 11] on img at bounding box center [46, 13] width 83 height 16
click at [28, 605] on span "Archive" at bounding box center [28, 607] width 41 height 16
click at [30, 606] on span "Archive" at bounding box center [28, 607] width 41 height 16
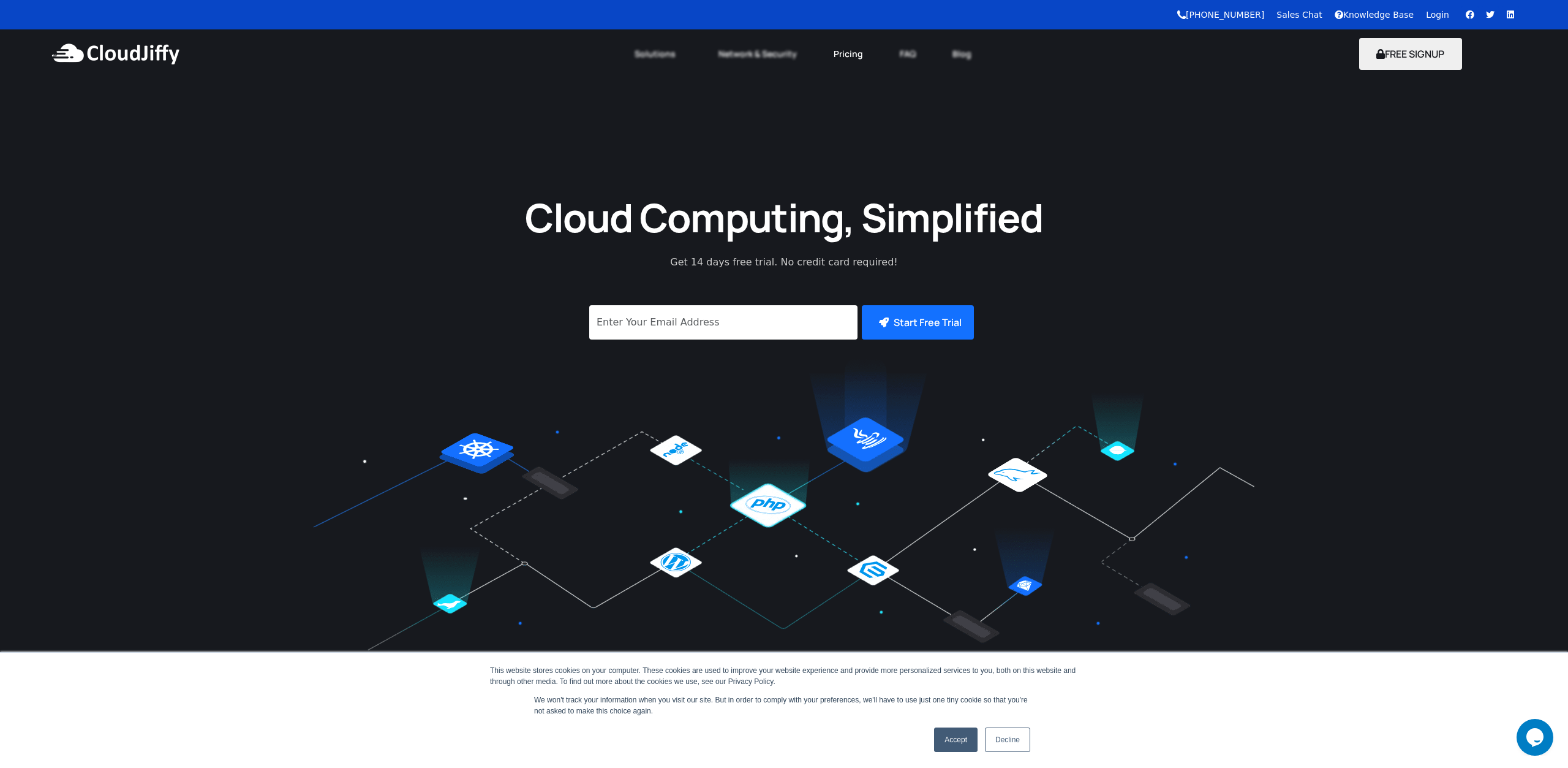
click at [853, 56] on link "Pricing" at bounding box center [848, 54] width 66 height 27
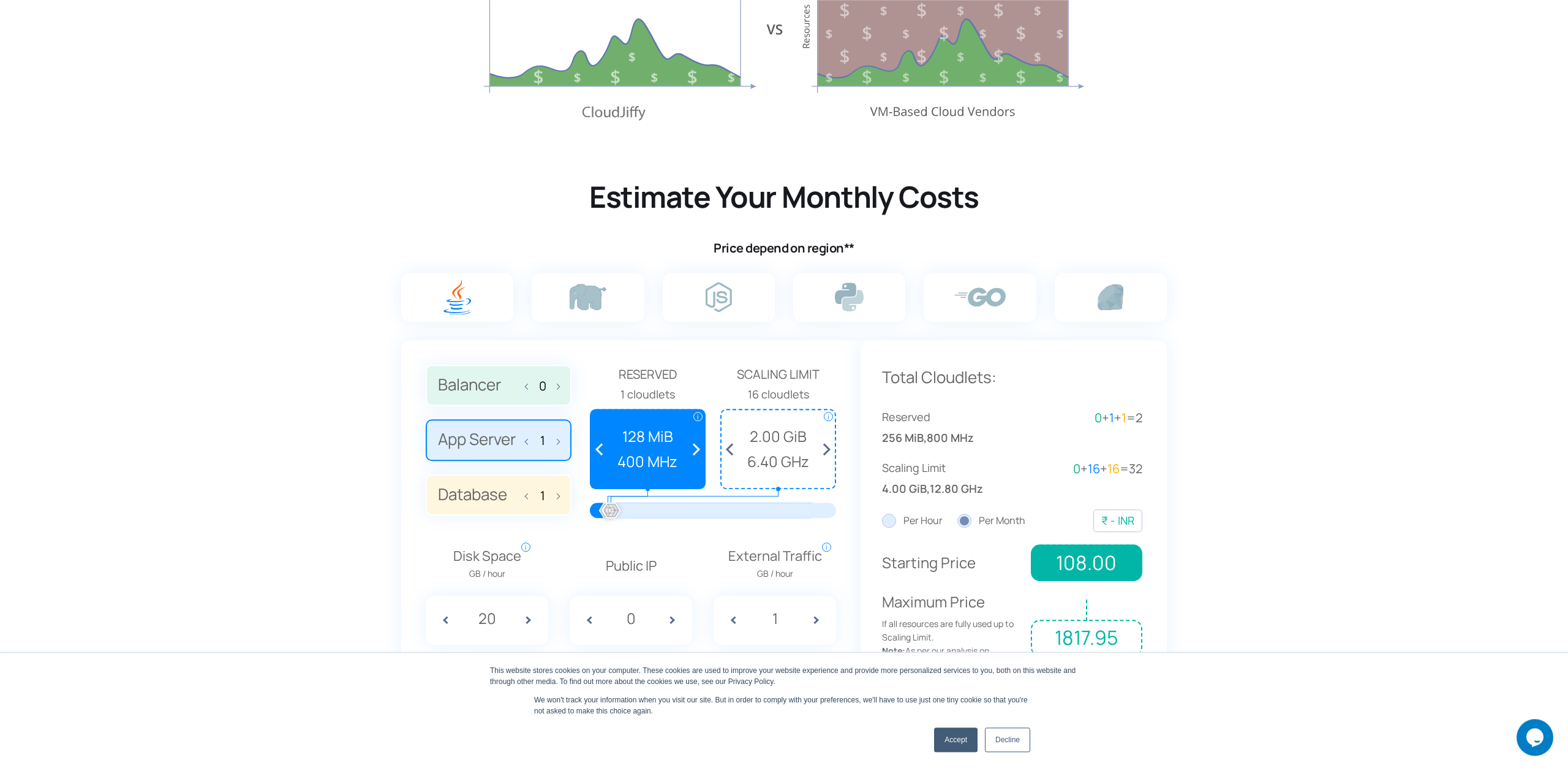
scroll to position [751, 0]
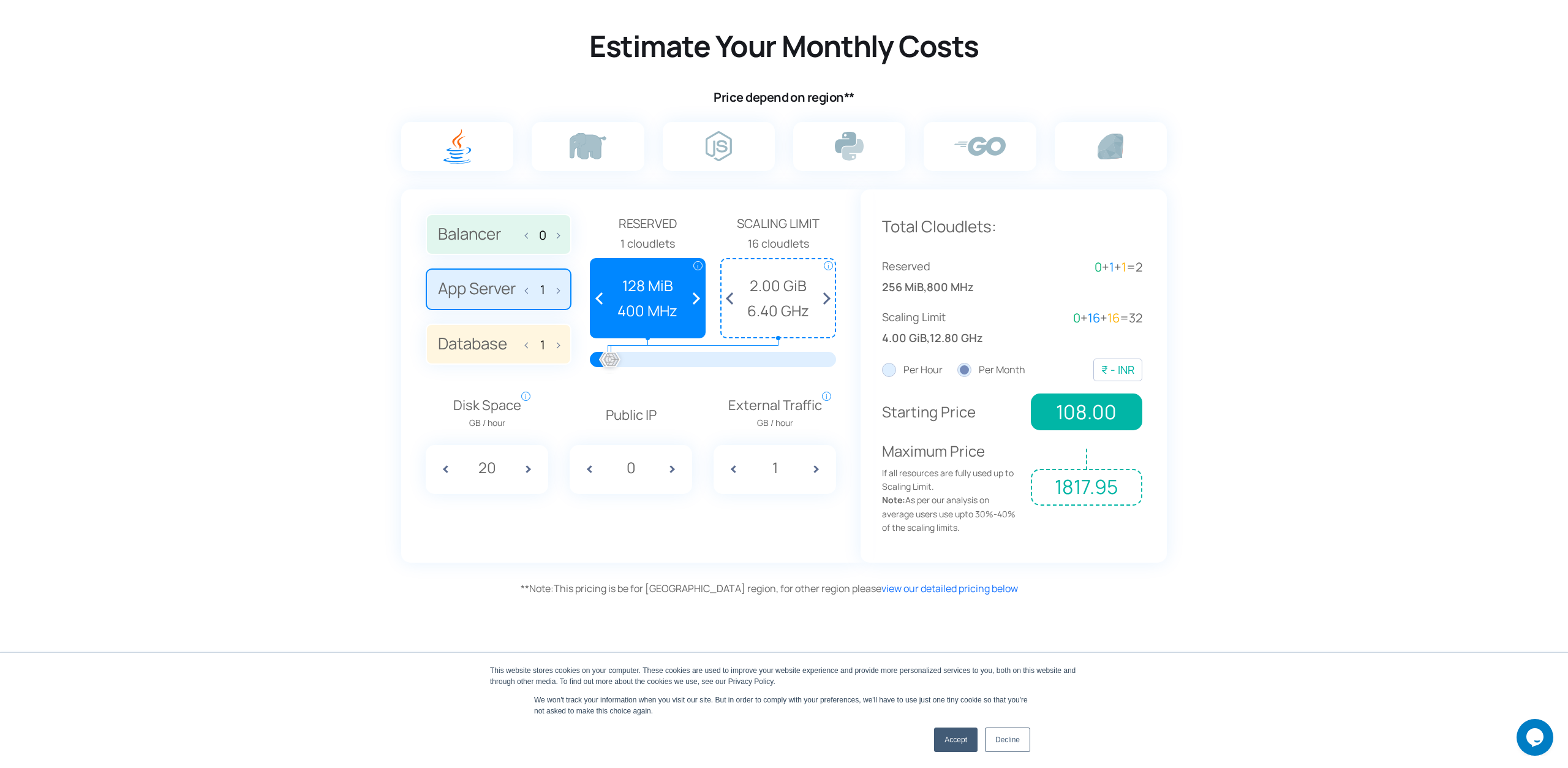
drag, startPoint x: 498, startPoint y: 466, endPoint x: 469, endPoint y: 472, distance: 29.6
click at [469, 472] on input "20" at bounding box center [487, 467] width 45 height 23
type input "50"
click at [440, 545] on div "Balancer 0 App Server 1 Database 1 Reserved 1 cloudlets i i" at bounding box center [630, 376] width 459 height 374
drag, startPoint x: 634, startPoint y: 471, endPoint x: 623, endPoint y: 473, distance: 11.2
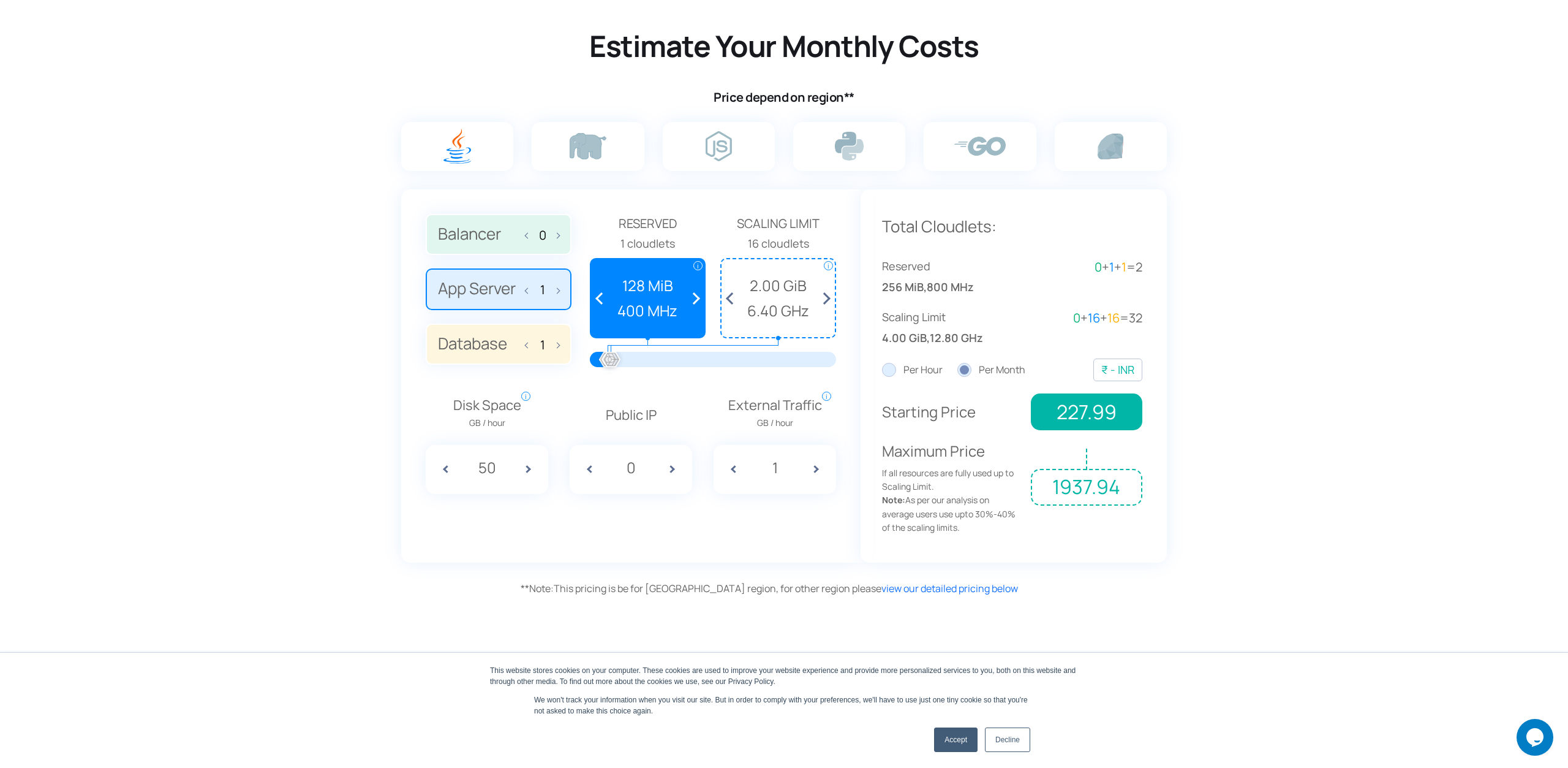
click at [623, 473] on input "0" at bounding box center [631, 467] width 45 height 23
type input "1"
click at [677, 538] on div "Balancer 0 App Server 1 Database 1 Reserved 1 cloudlets i i" at bounding box center [630, 376] width 459 height 374
drag, startPoint x: 787, startPoint y: 467, endPoint x: 761, endPoint y: 467, distance: 26.0
click at [761, 467] on input "1" at bounding box center [775, 467] width 45 height 23
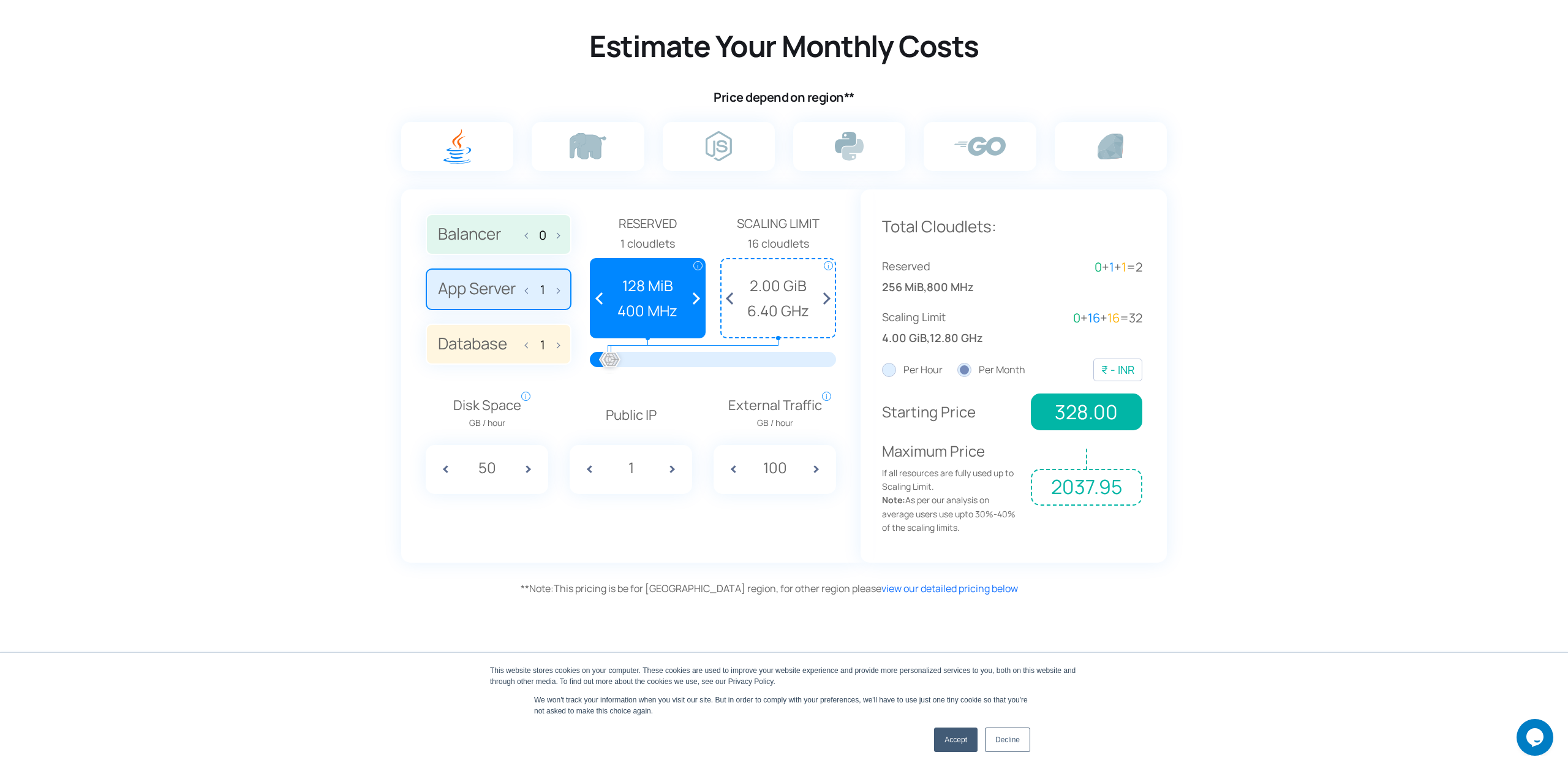
click at [776, 553] on div "Balancer 0 App Server 1 Database 1 Reserved 1 cloudlets i i" at bounding box center [630, 376] width 459 height 374
drag, startPoint x: 791, startPoint y: 470, endPoint x: 761, endPoint y: 473, distance: 30.1
click at [761, 473] on input "100" at bounding box center [775, 467] width 45 height 23
type input "1"
click at [783, 523] on div "Balancer 0 App Server 1 Database 1 Reserved 1 cloudlets i i" at bounding box center [630, 376] width 459 height 374
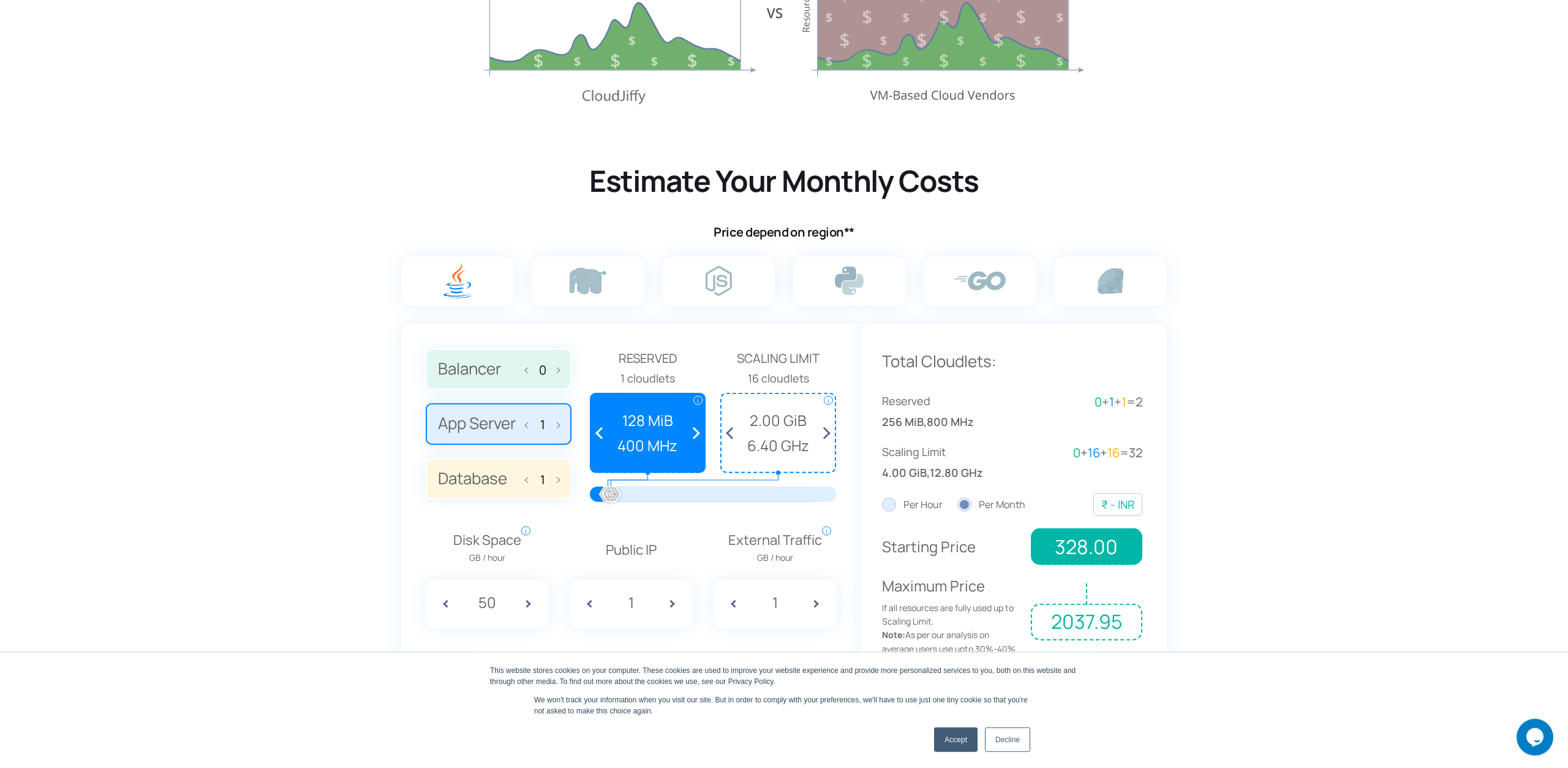
scroll to position [688, 0]
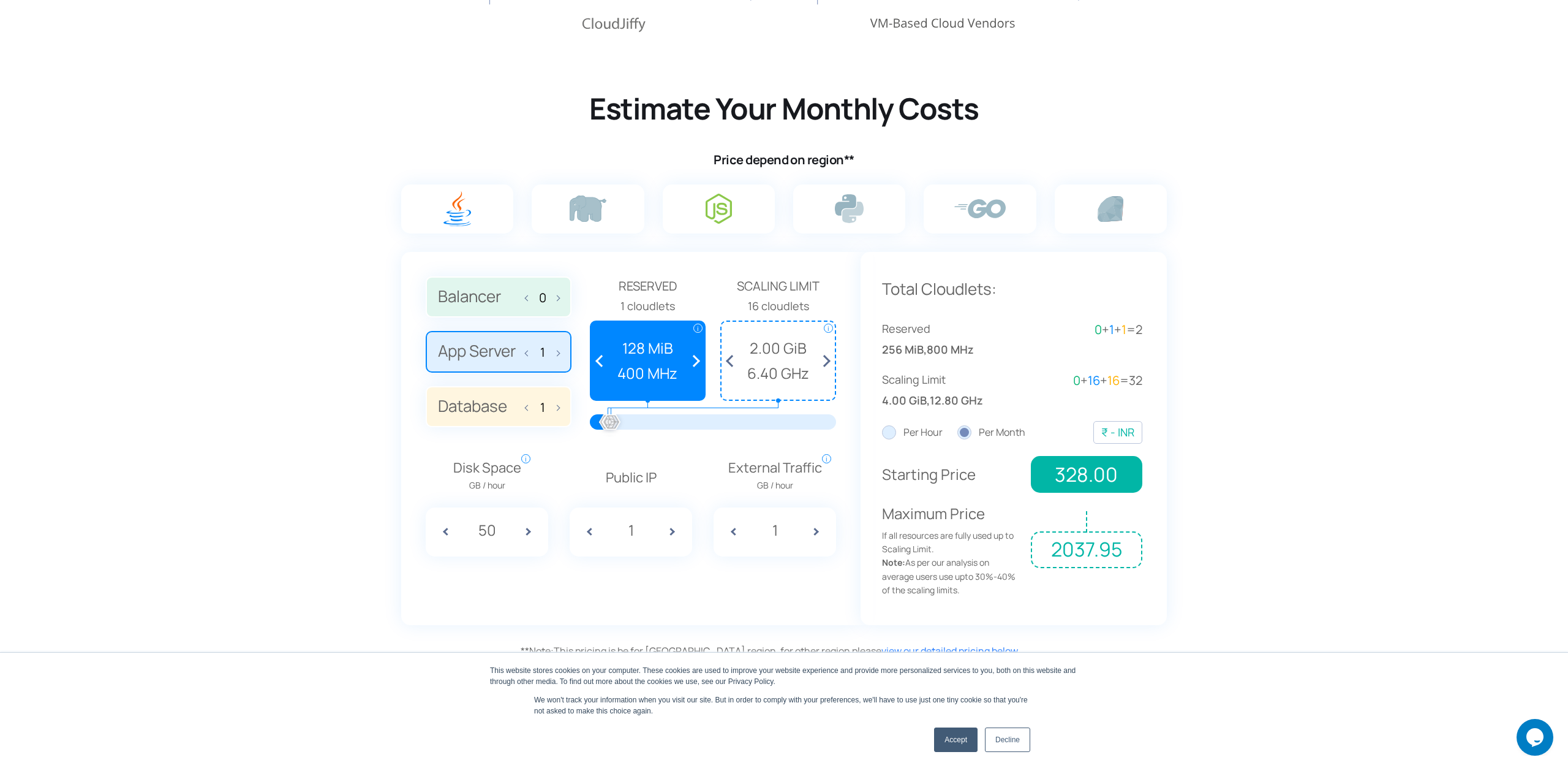
click at [725, 214] on img at bounding box center [719, 209] width 26 height 30
click at [0, 0] on input "radio" at bounding box center [0, 0] width 0 height 0
click at [717, 211] on img at bounding box center [719, 209] width 26 height 30
click at [0, 0] on input "radio" at bounding box center [0, 0] width 0 height 0
click at [860, 211] on img at bounding box center [849, 209] width 29 height 29
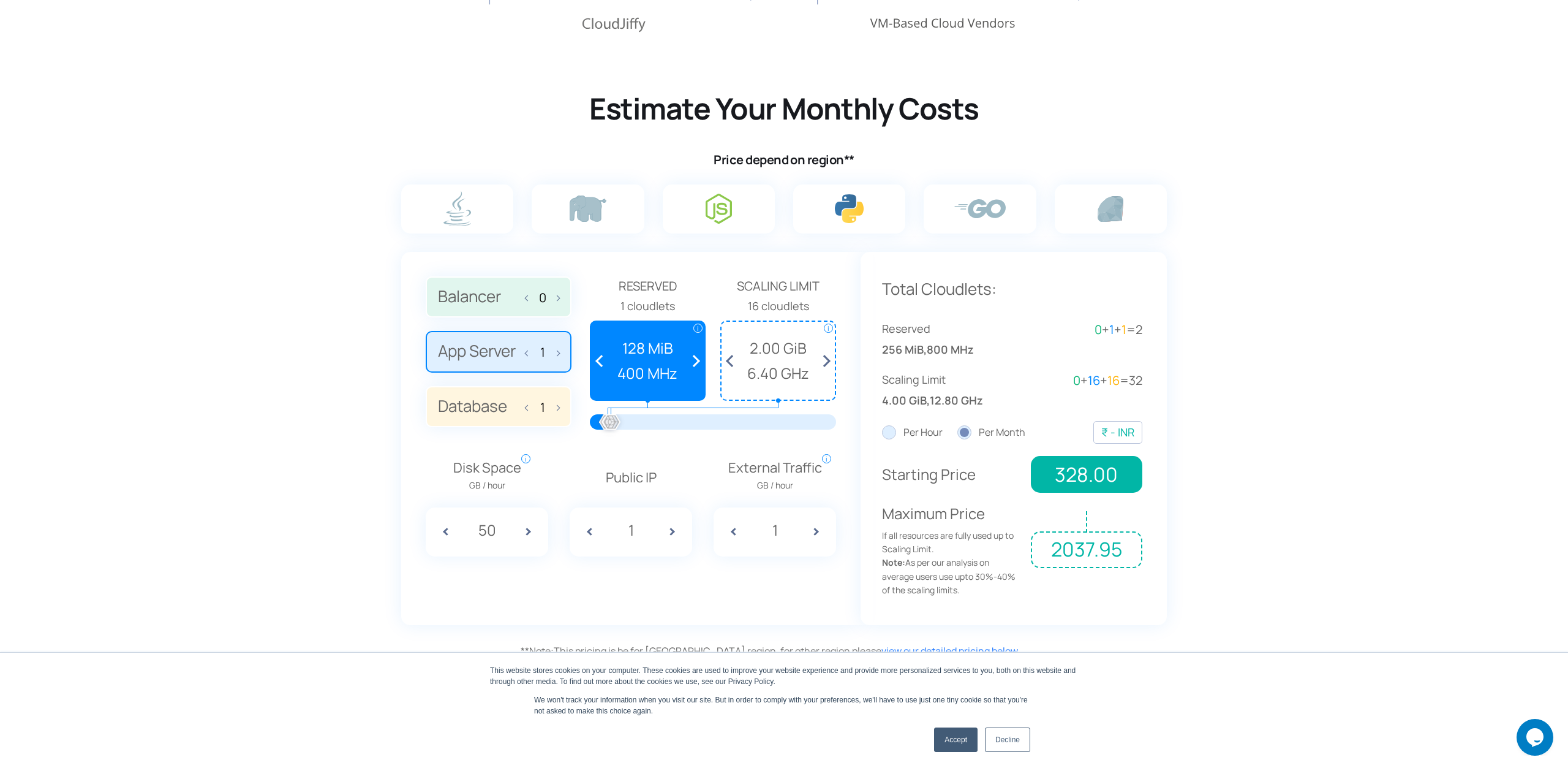
click at [0, 0] on input "radio" at bounding box center [0, 0] width 0 height 0
click at [694, 197] on label at bounding box center [718, 209] width 112 height 49
click at [0, 0] on input "radio" at bounding box center [0, 0] width 0 height 0
click at [787, 359] on span "2.00 GiB" at bounding box center [778, 348] width 101 height 23
click at [827, 359] on span at bounding box center [824, 361] width 23 height 78
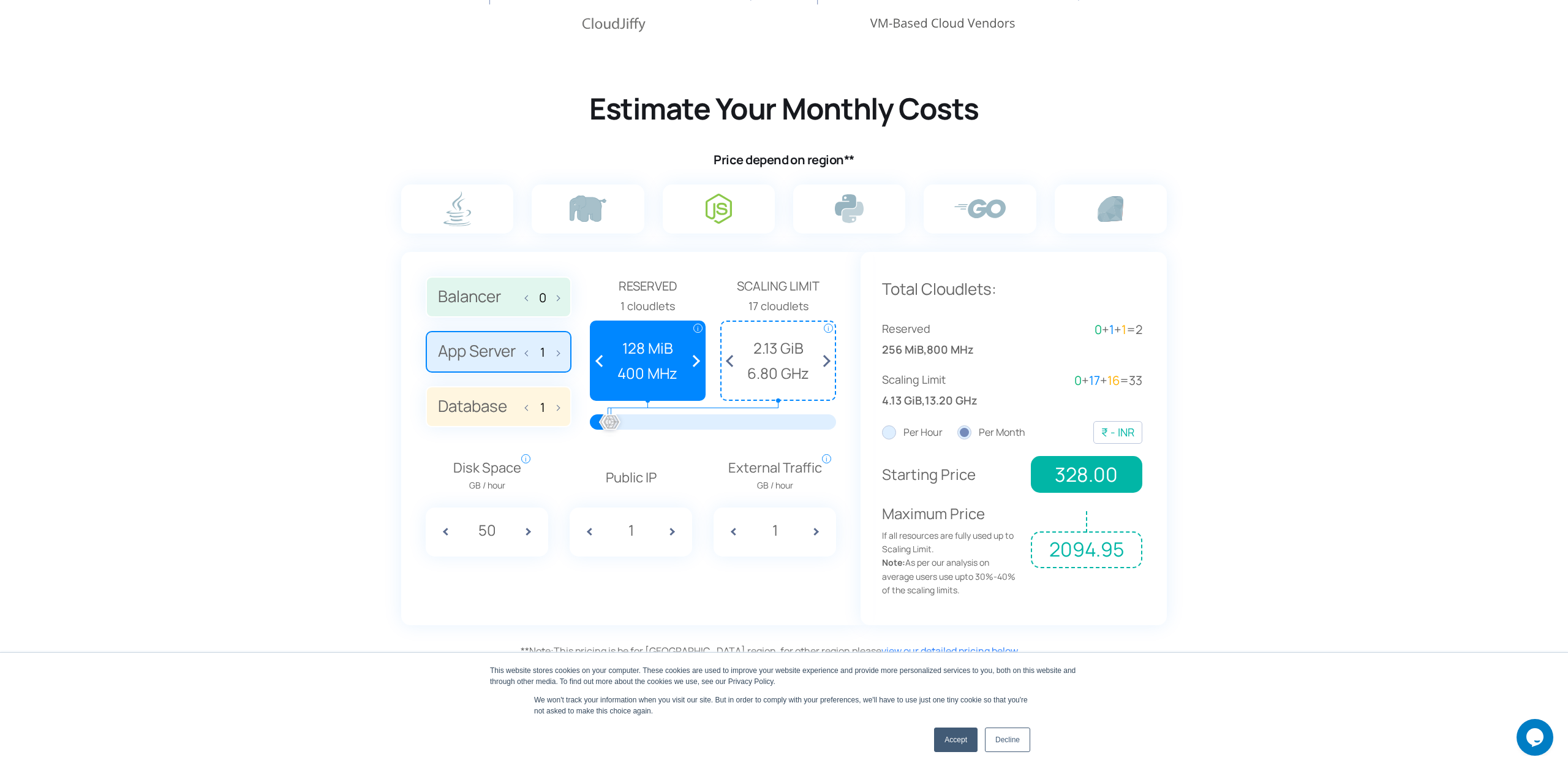
click at [827, 359] on span at bounding box center [824, 361] width 23 height 78
click at [825, 359] on span at bounding box center [824, 361] width 23 height 78
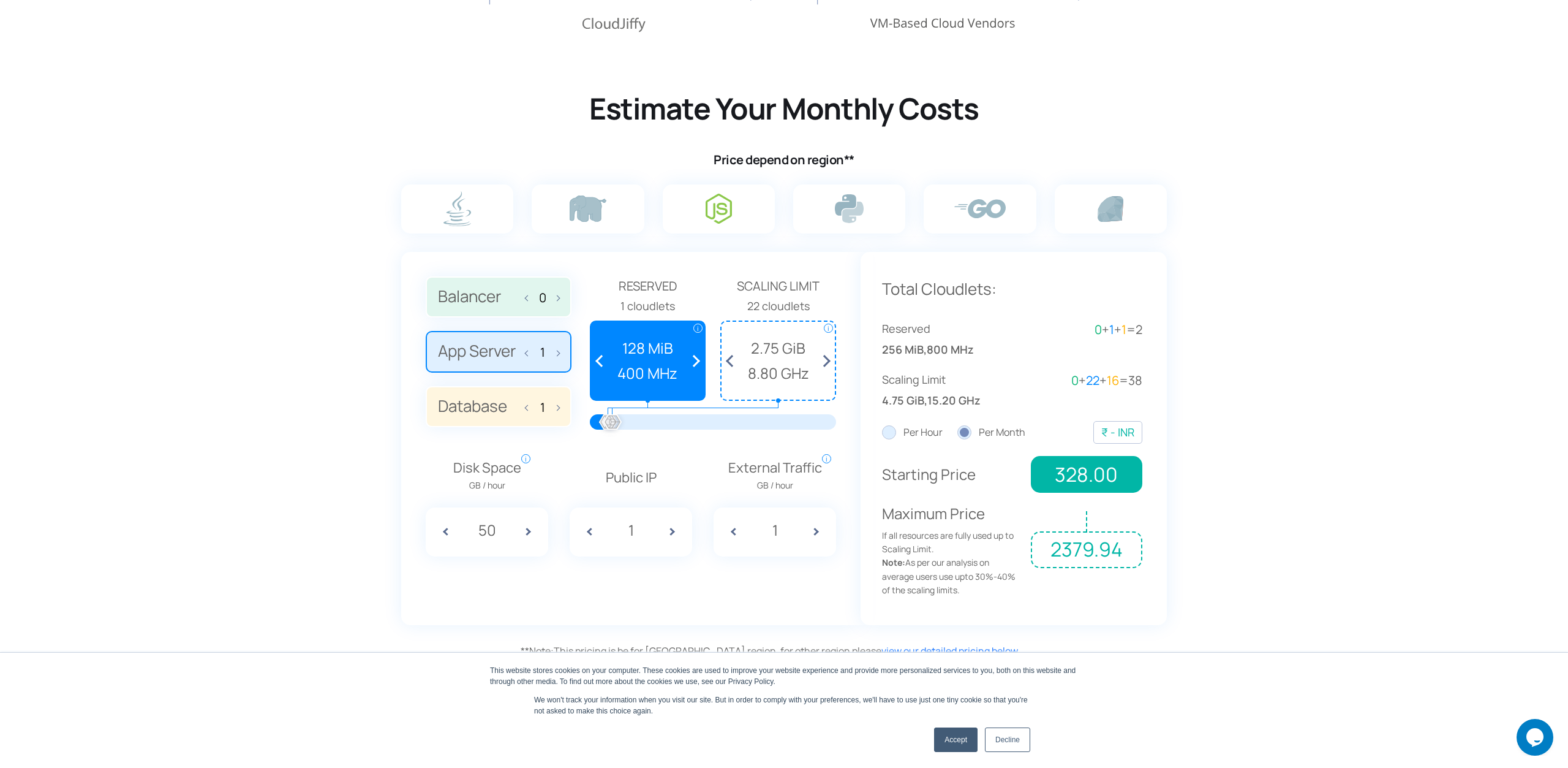
click at [793, 359] on span "2.75 GiB" at bounding box center [778, 348] width 101 height 23
click at [609, 424] on div at bounding box center [608, 422] width 27 height 27
click at [644, 297] on div "1 cloudlets" at bounding box center [648, 306] width 115 height 17
click at [646, 288] on span "Reserved" at bounding box center [648, 286] width 115 height 20
drag, startPoint x: 605, startPoint y: 425, endPoint x: 613, endPoint y: 425, distance: 8.0
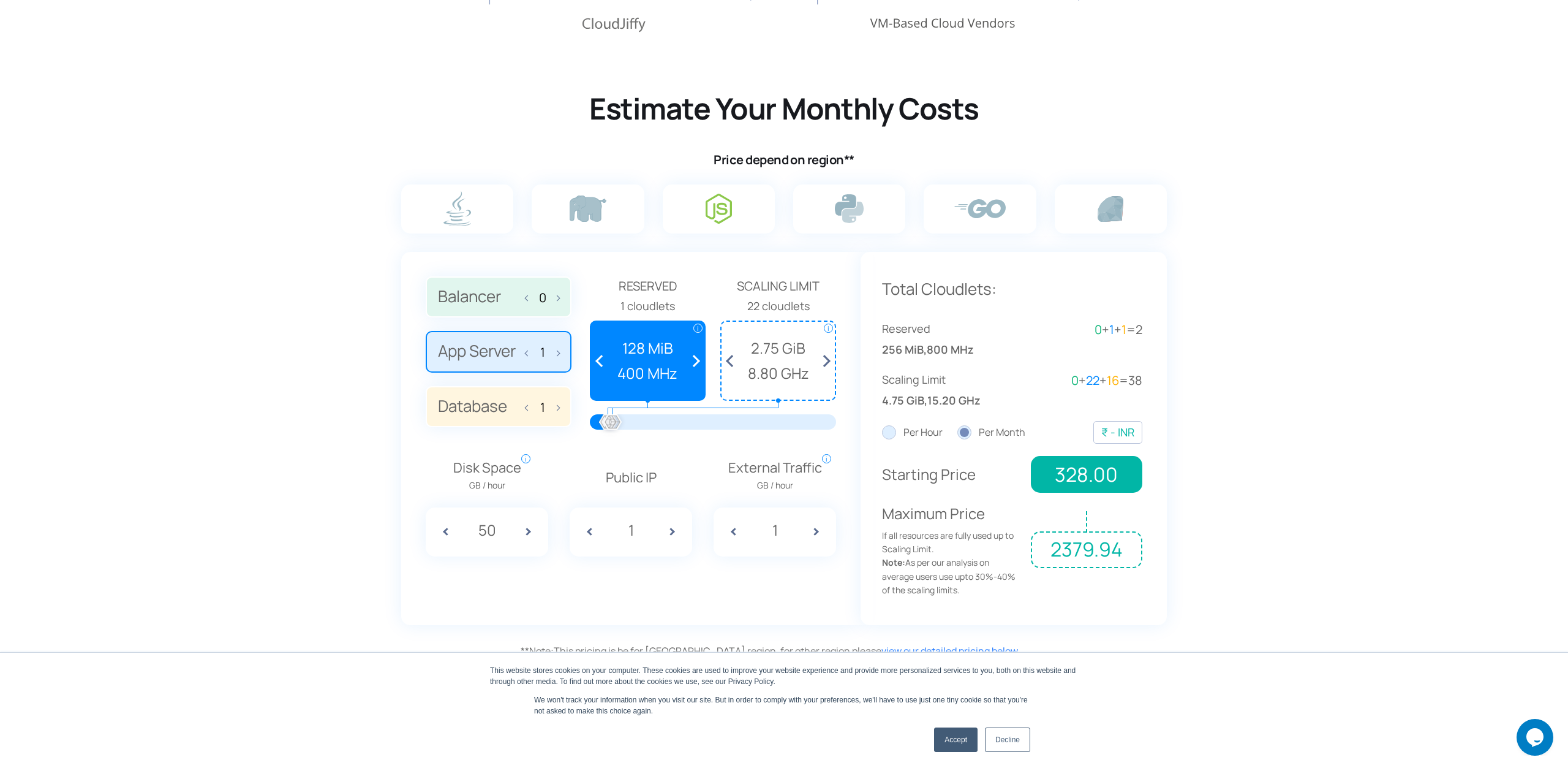
click at [613, 425] on div at bounding box center [612, 422] width 27 height 27
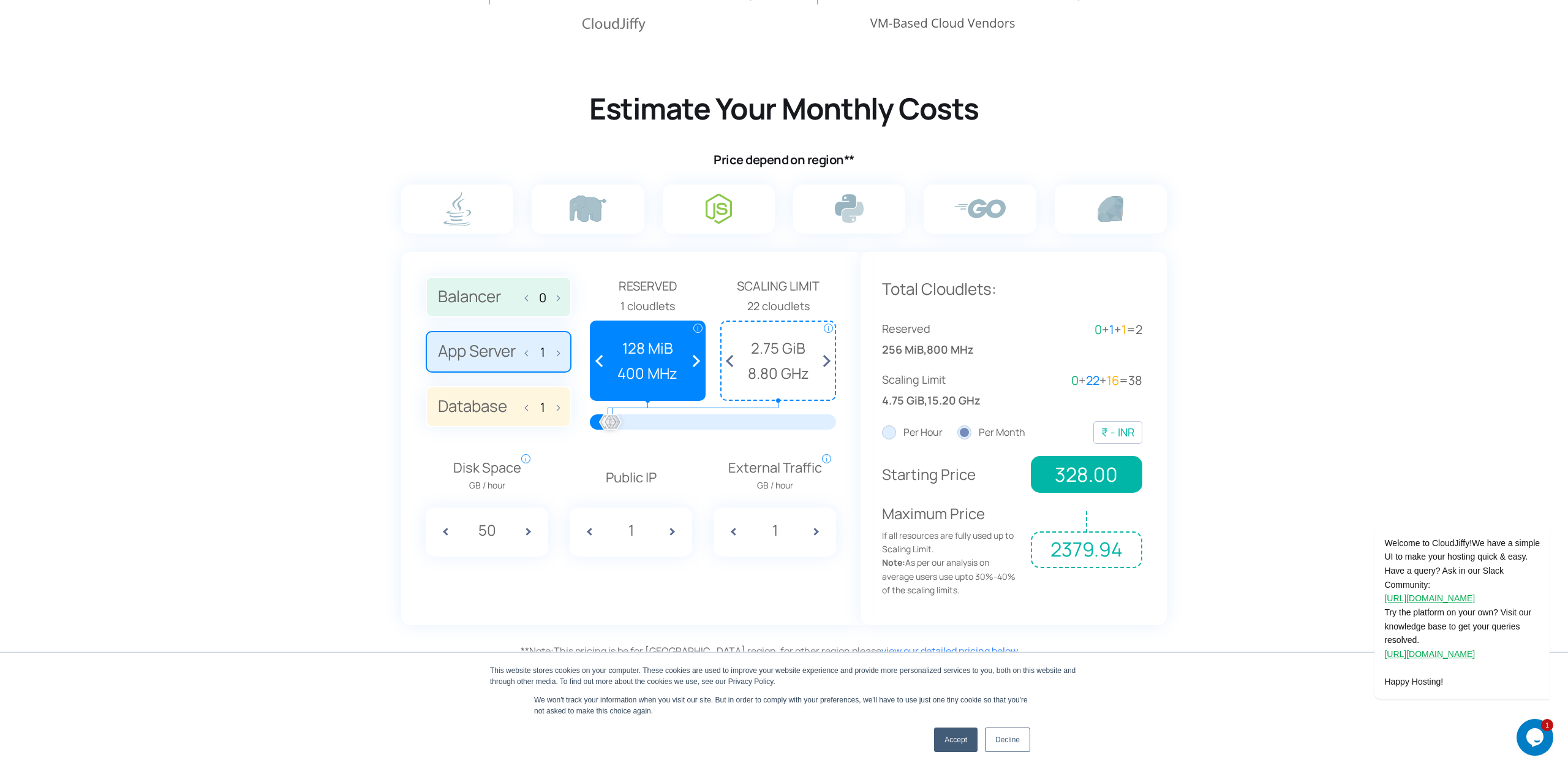
scroll to position [0, 0]
